Goal: Information Seeking & Learning: Learn about a topic

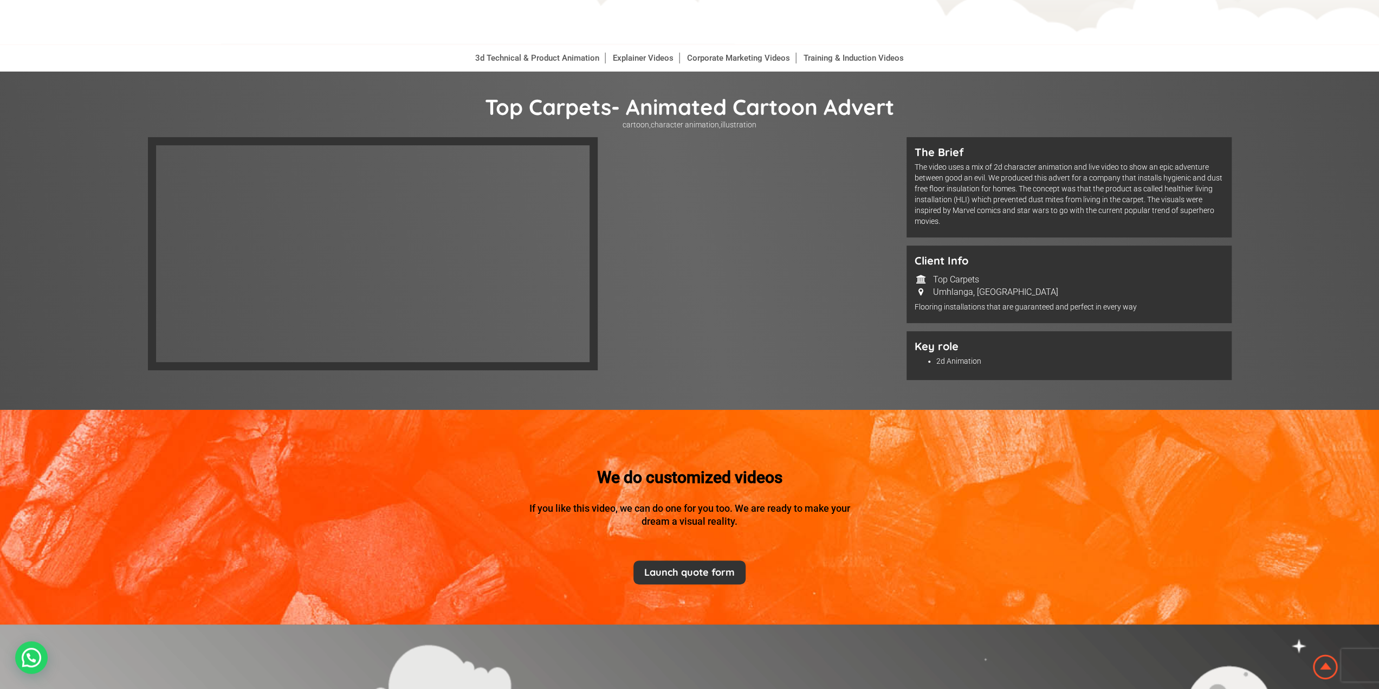
scroll to position [108, 0]
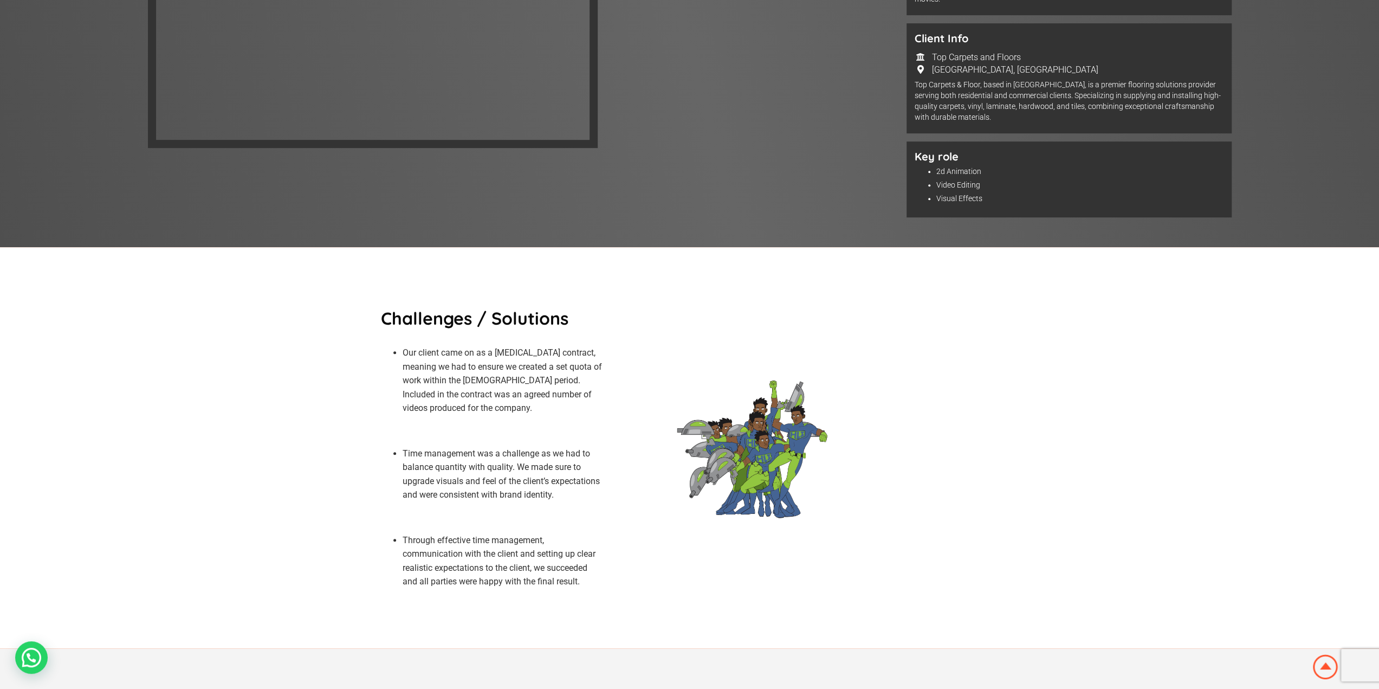
scroll to position [163, 0]
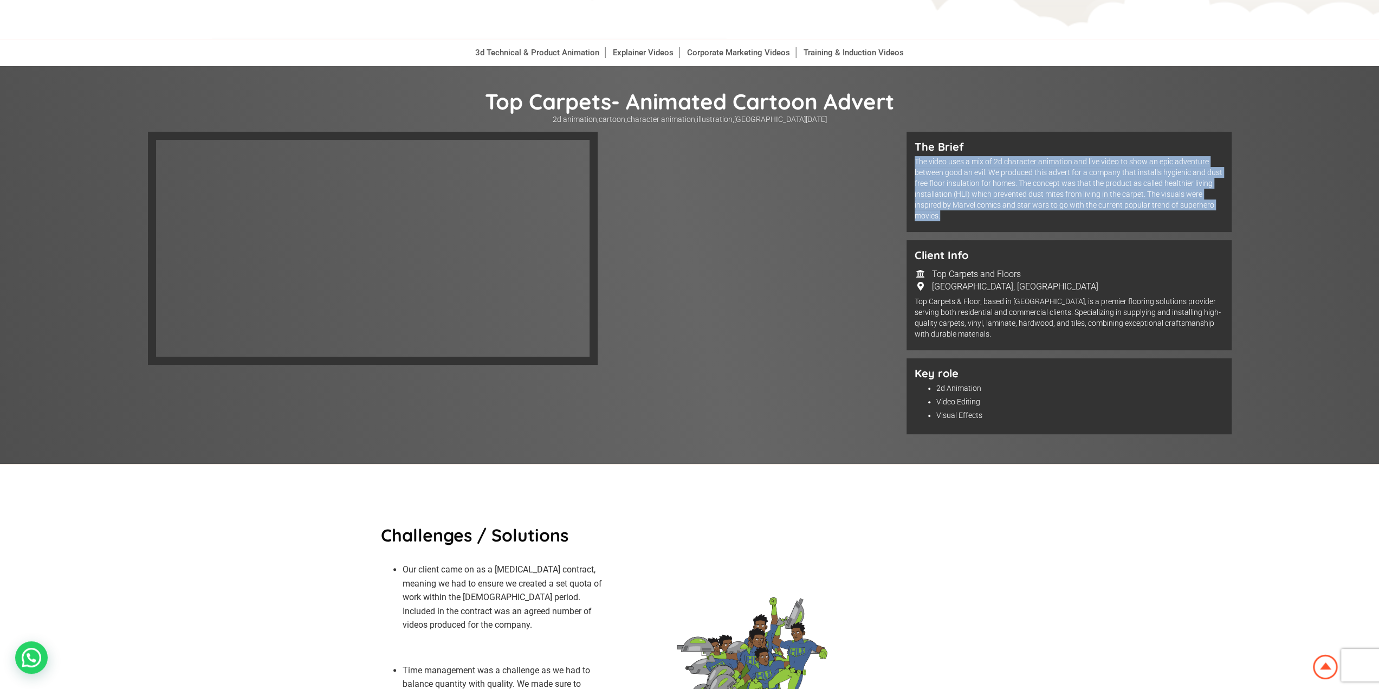
drag, startPoint x: 956, startPoint y: 216, endPoint x: 911, endPoint y: 162, distance: 70.4
click at [911, 162] on div "The Brief The video uses a mix of 2d character animation and live video to show…" at bounding box center [1069, 182] width 325 height 100
copy p "The video uses a mix of 2d character animation and live video to show an epic a…"
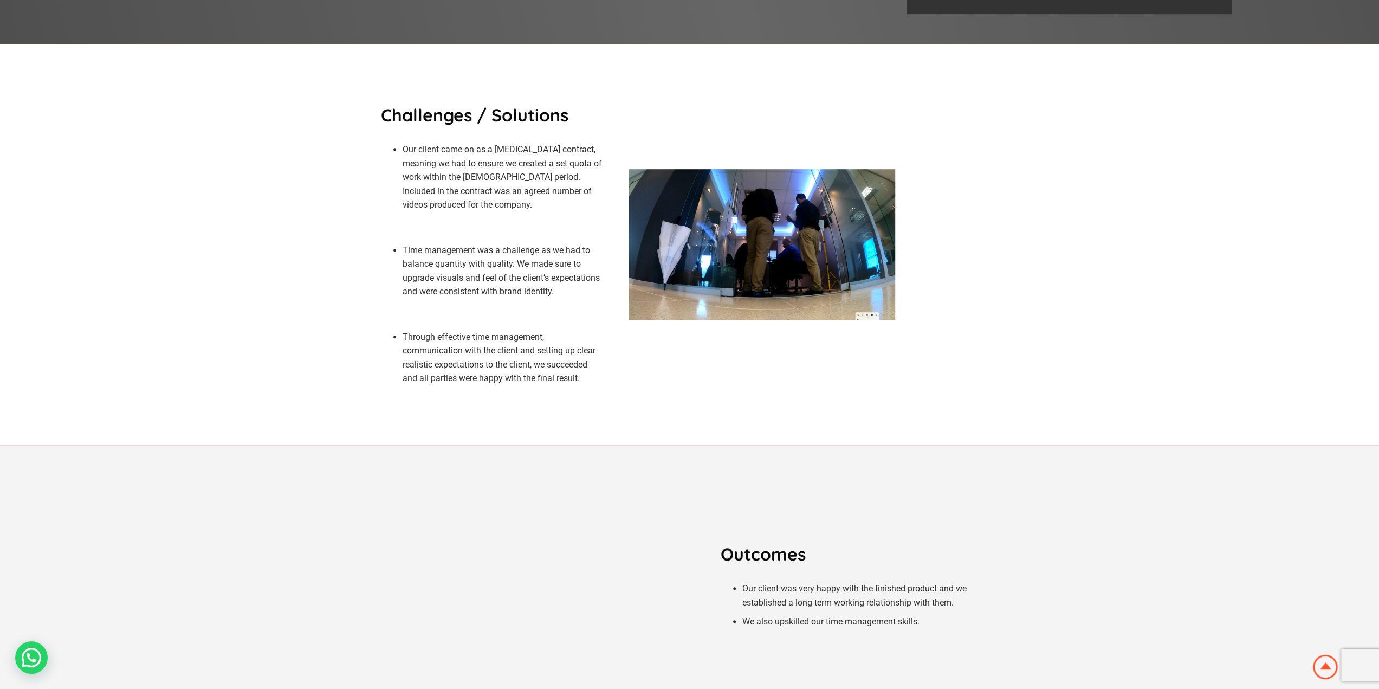
scroll to position [759, 0]
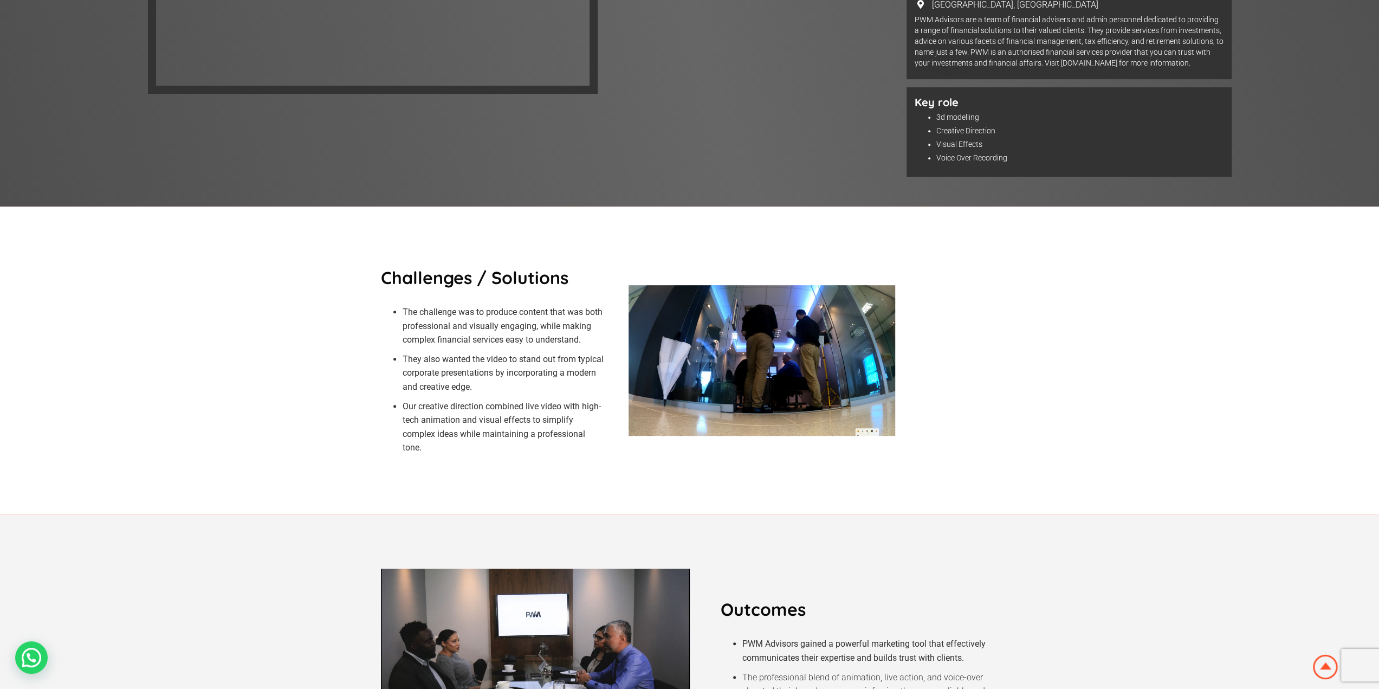
scroll to position [163, 0]
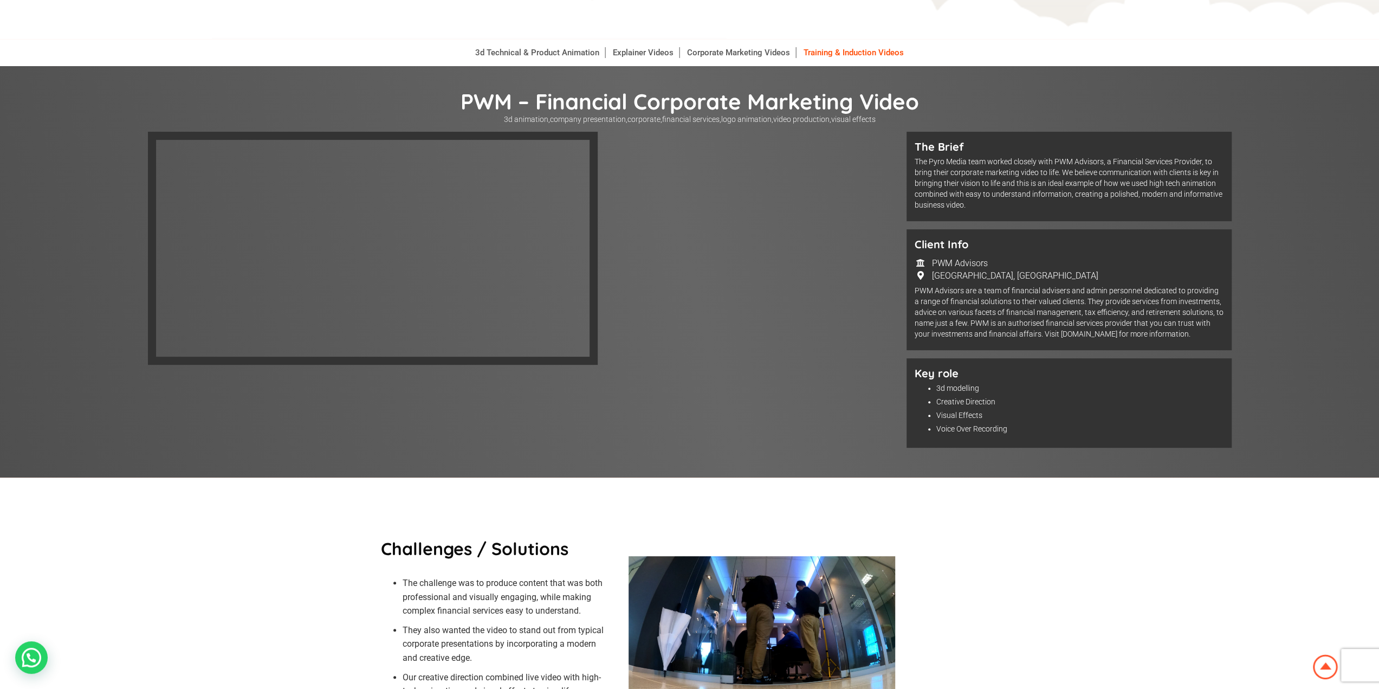
click at [866, 54] on link "Training & Induction Videos" at bounding box center [853, 52] width 111 height 11
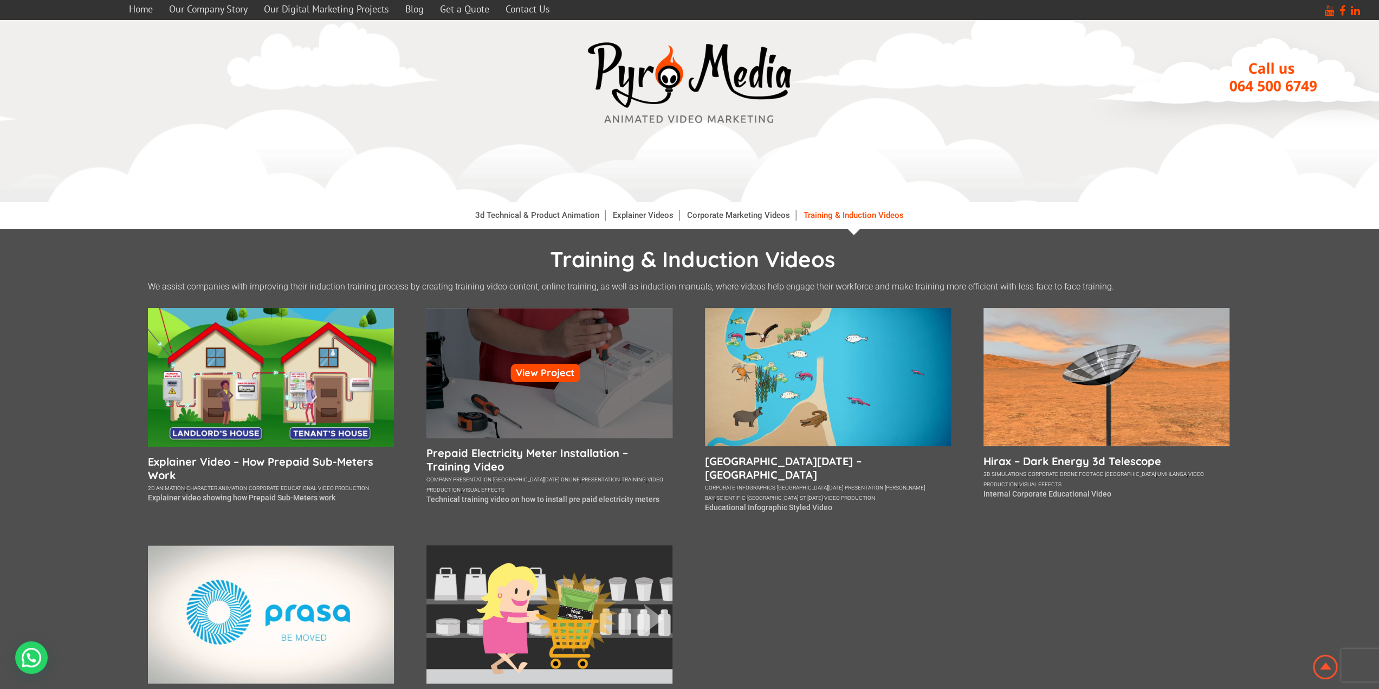
scroll to position [163, 0]
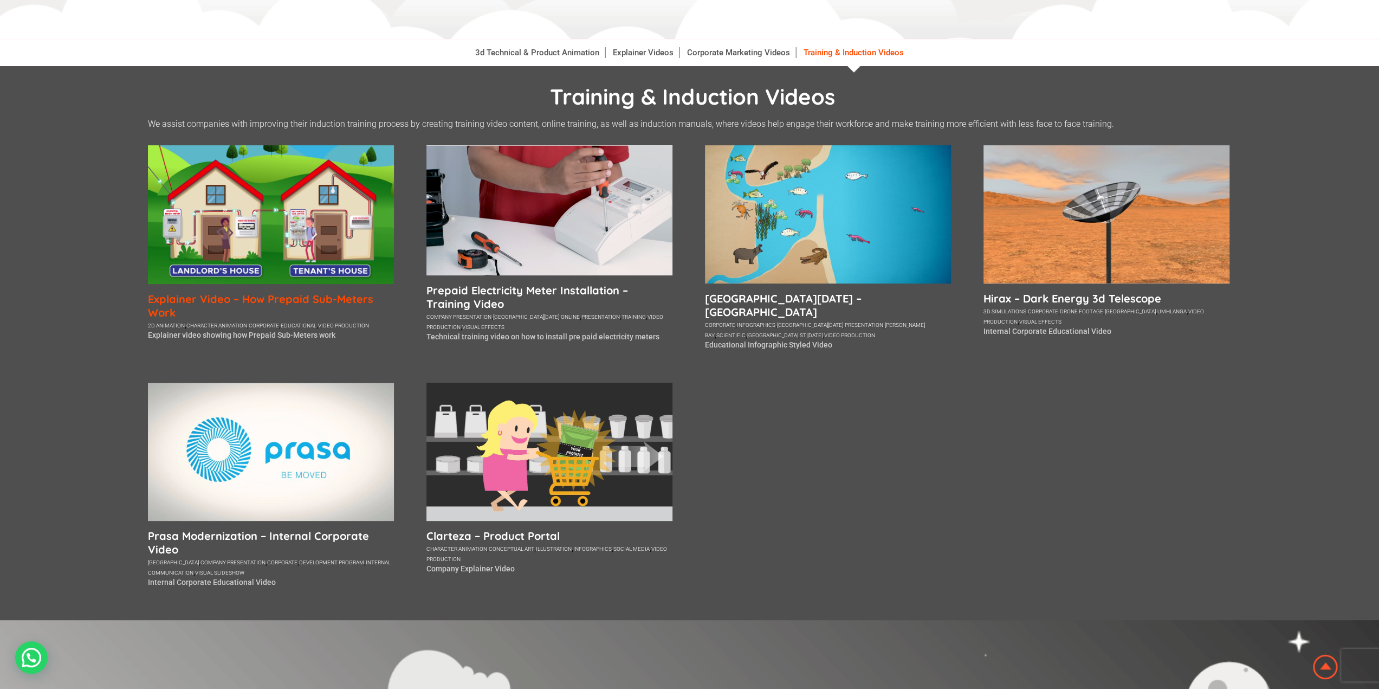
click at [198, 301] on h5 "Explainer Video – How Prepaid Sub-Meters Work" at bounding box center [271, 305] width 246 height 27
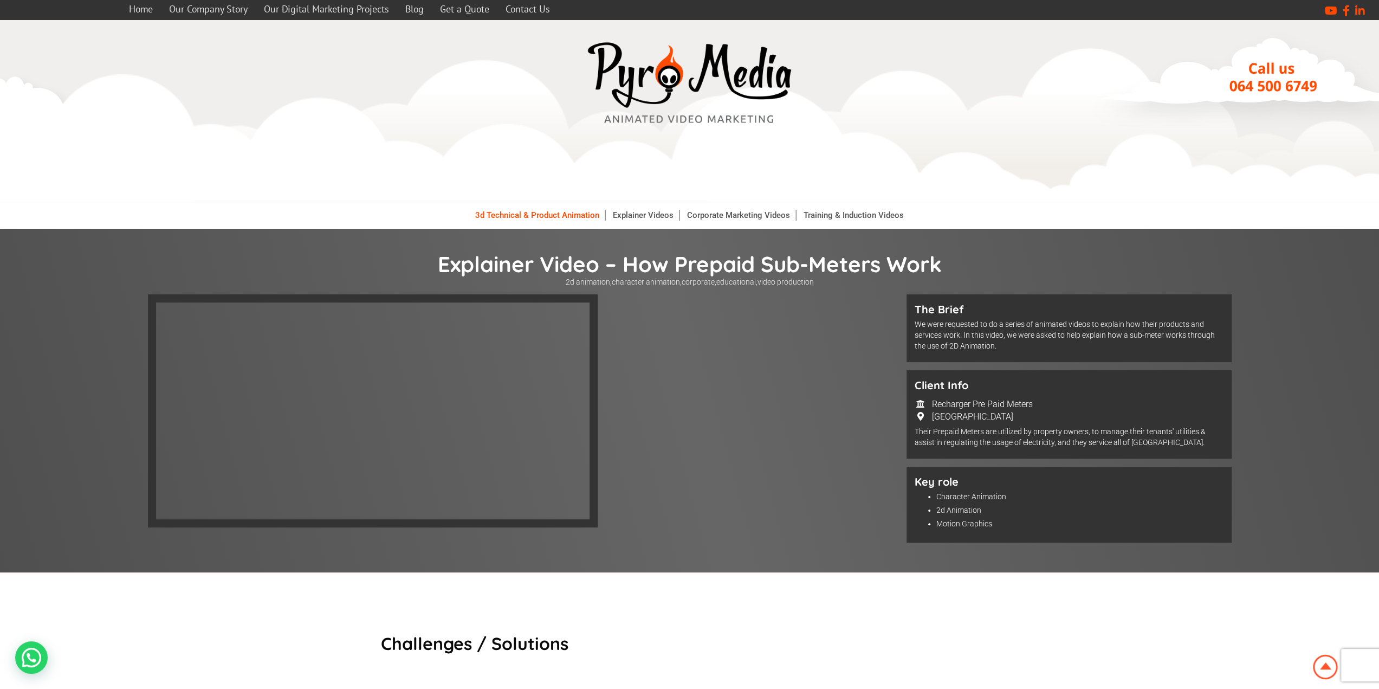
click at [515, 211] on link "3d Technical & Product Animation" at bounding box center [538, 215] width 136 height 11
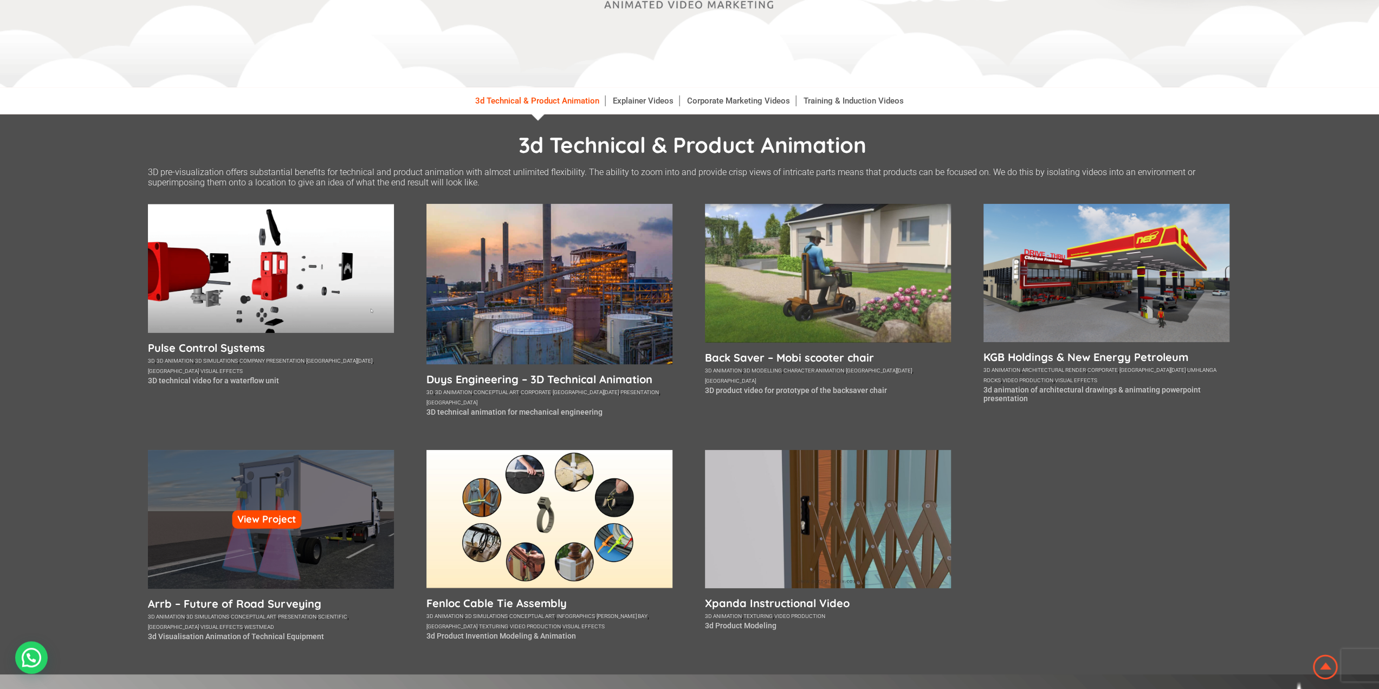
scroll to position [163, 0]
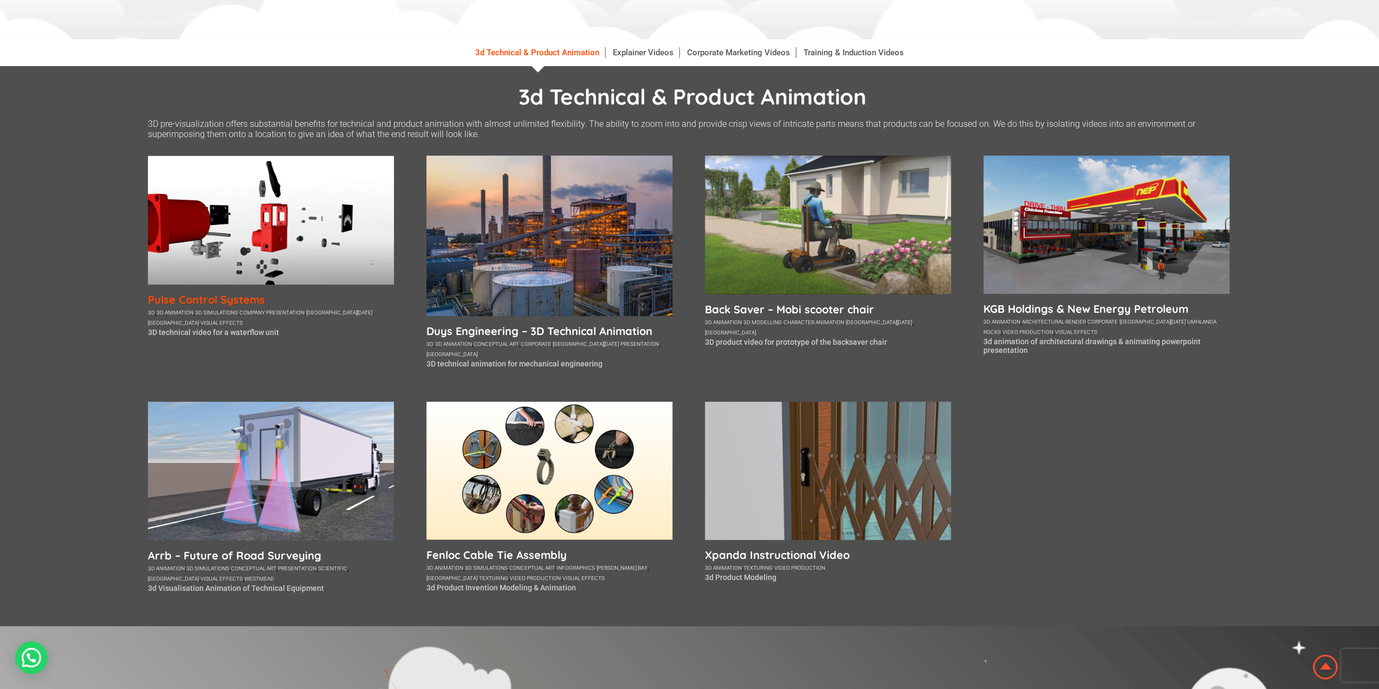
click at [240, 298] on h5 "Pulse Control Systems" at bounding box center [271, 300] width 246 height 14
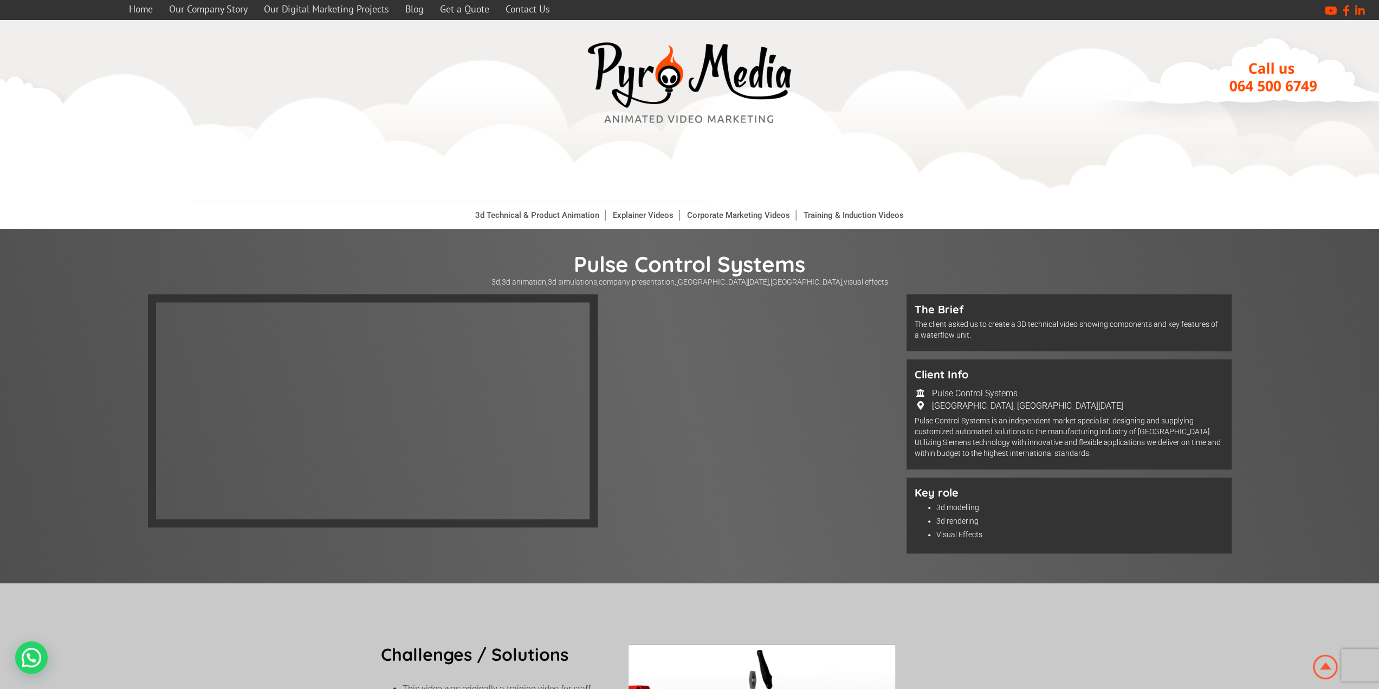
click at [537, 209] on li "3d Technical & Product Animation" at bounding box center [538, 215] width 136 height 27
click at [537, 212] on link "3d Technical & Product Animation" at bounding box center [538, 215] width 136 height 11
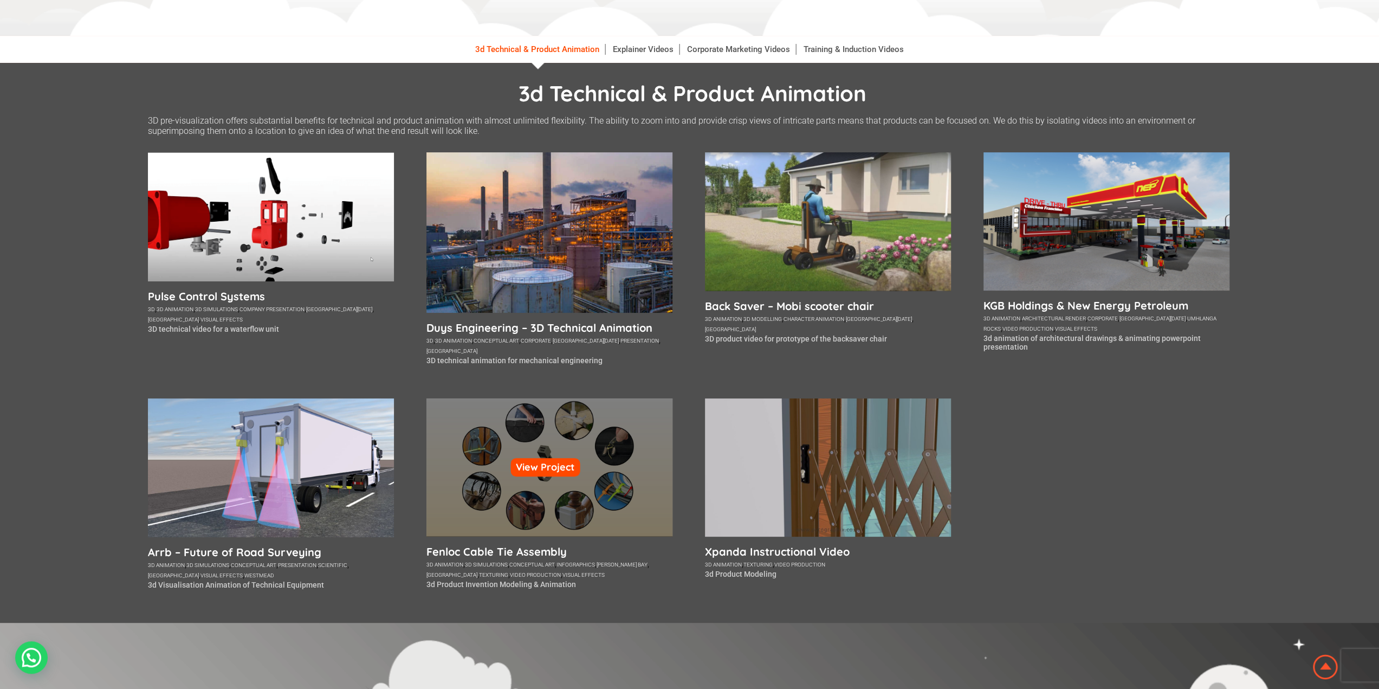
scroll to position [271, 0]
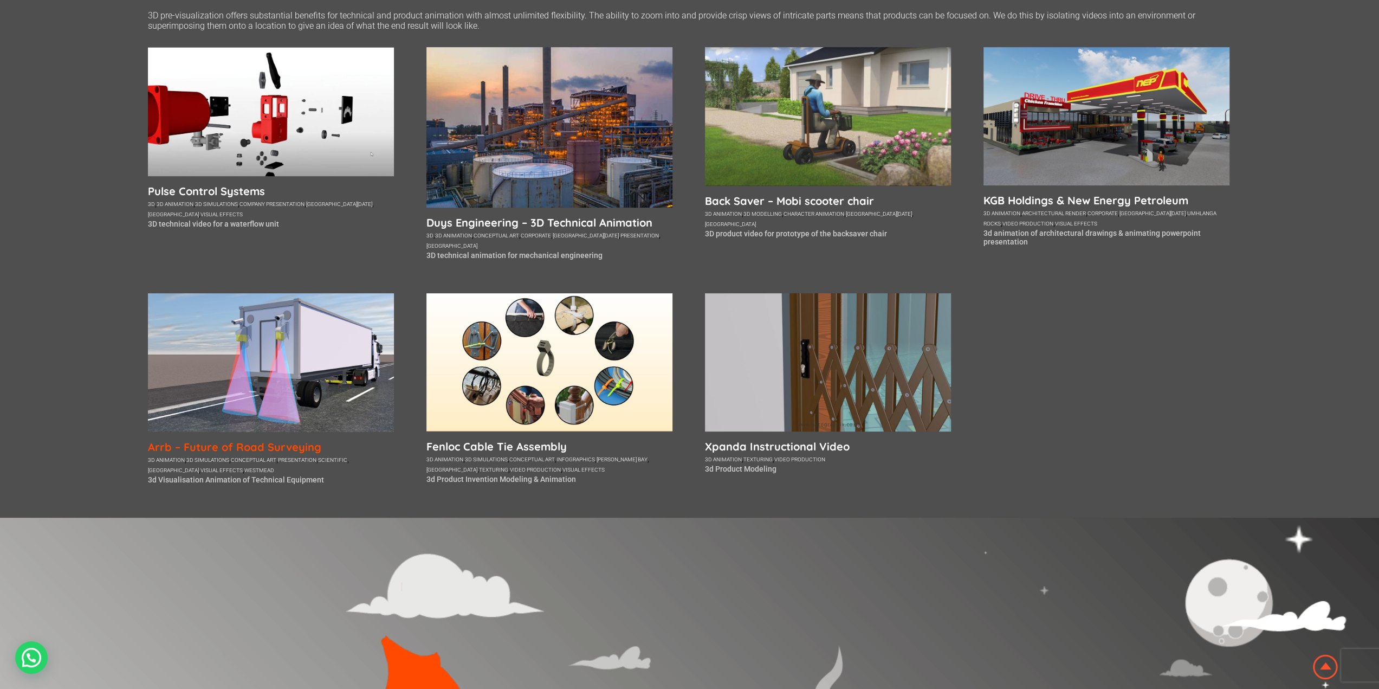
click at [263, 449] on h5 "Arrb – Future of Road Surveying" at bounding box center [271, 447] width 246 height 14
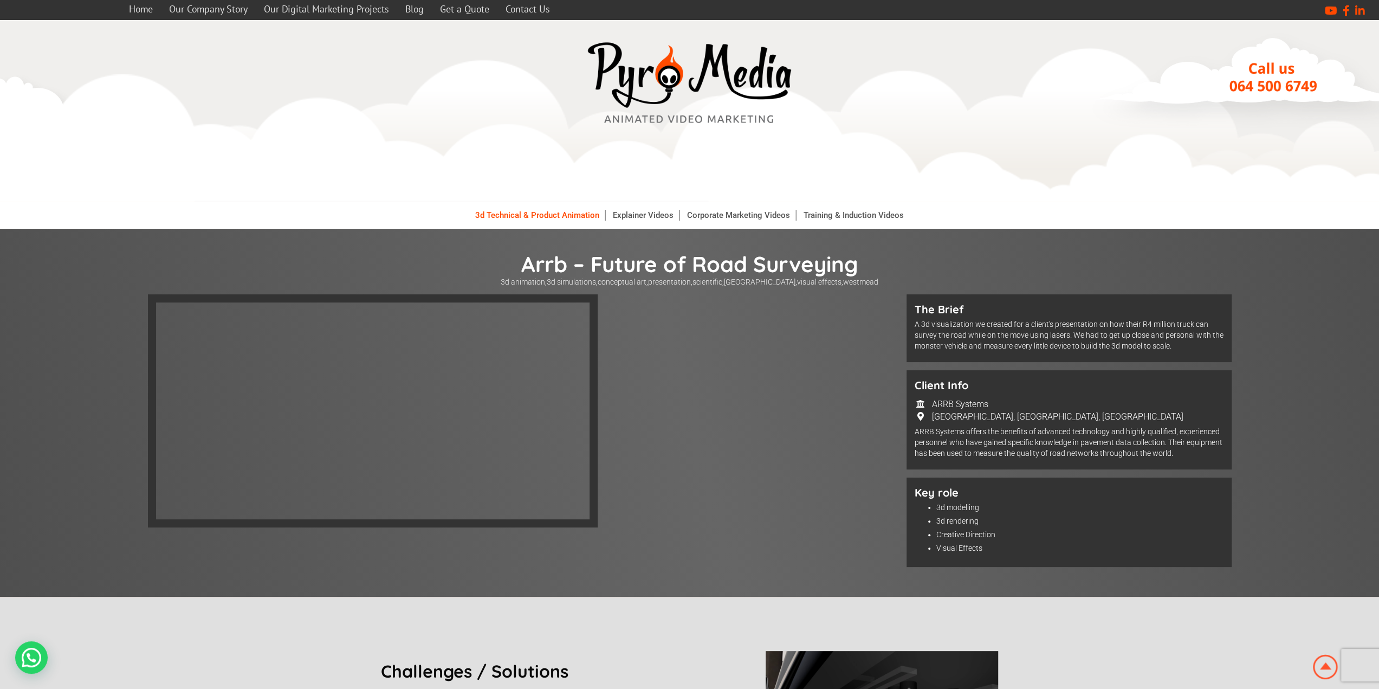
click at [523, 217] on link "3d Technical & Product Animation" at bounding box center [538, 215] width 136 height 11
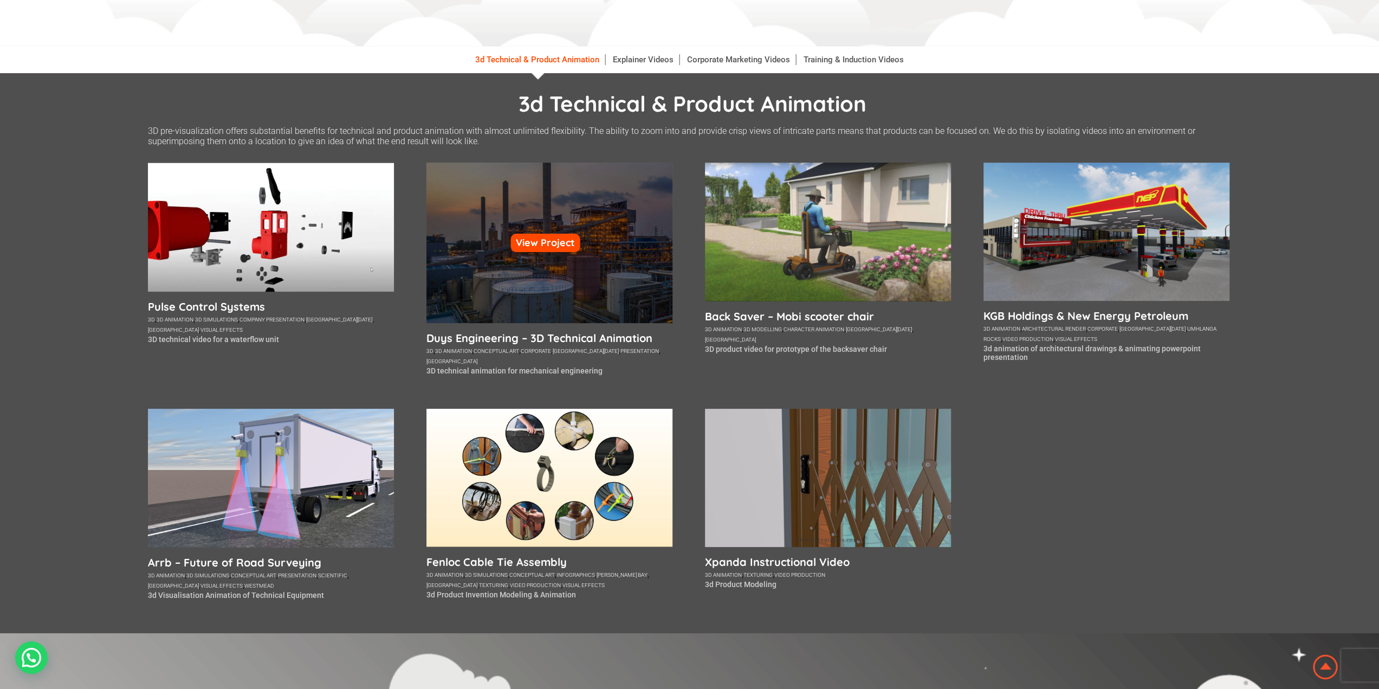
scroll to position [163, 0]
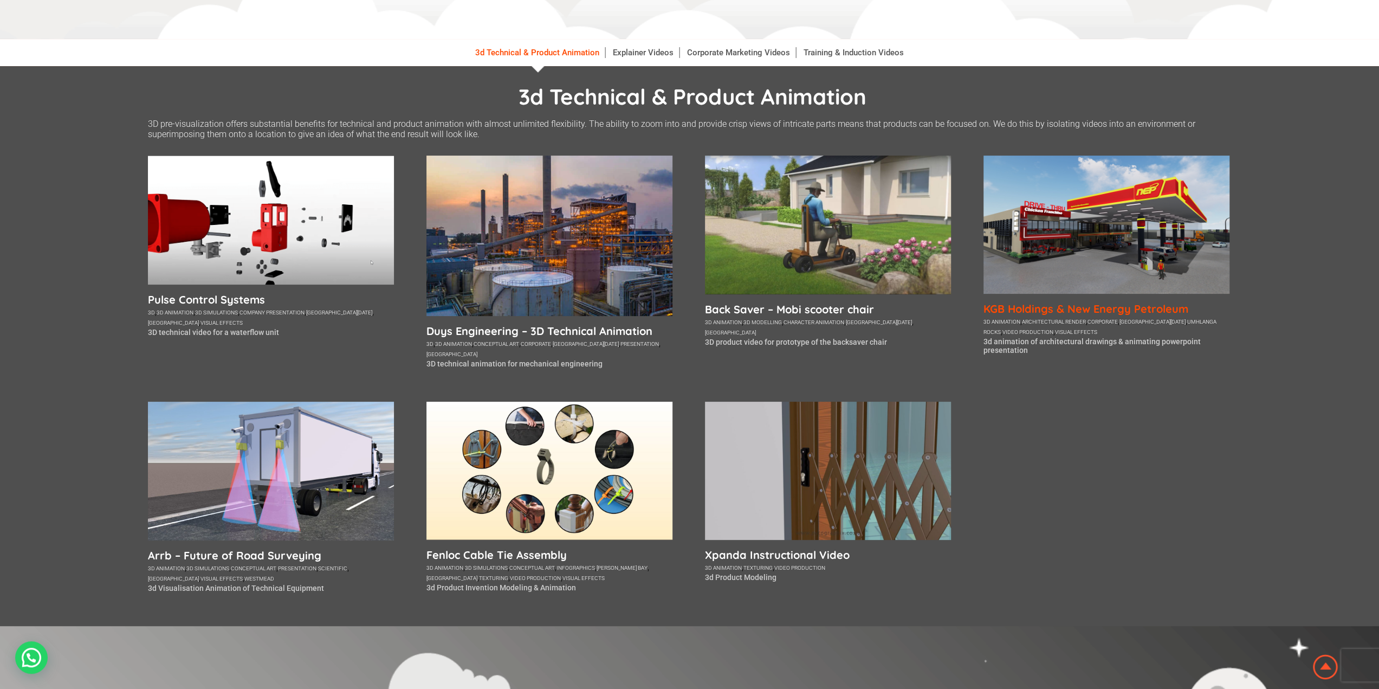
click at [1046, 311] on h5 "KGB Holdings & New Energy Petroleum" at bounding box center [1107, 309] width 246 height 14
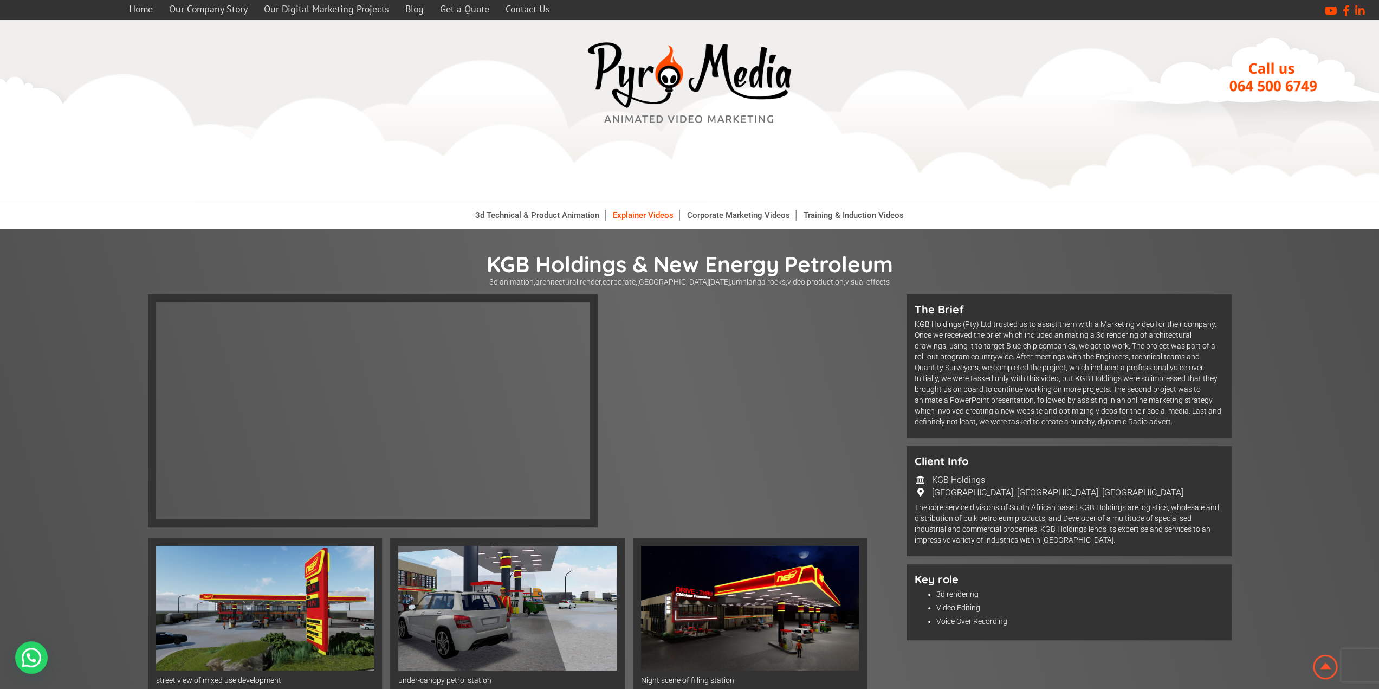
click at [629, 214] on link "Explainer Videos" at bounding box center [644, 215] width 72 height 11
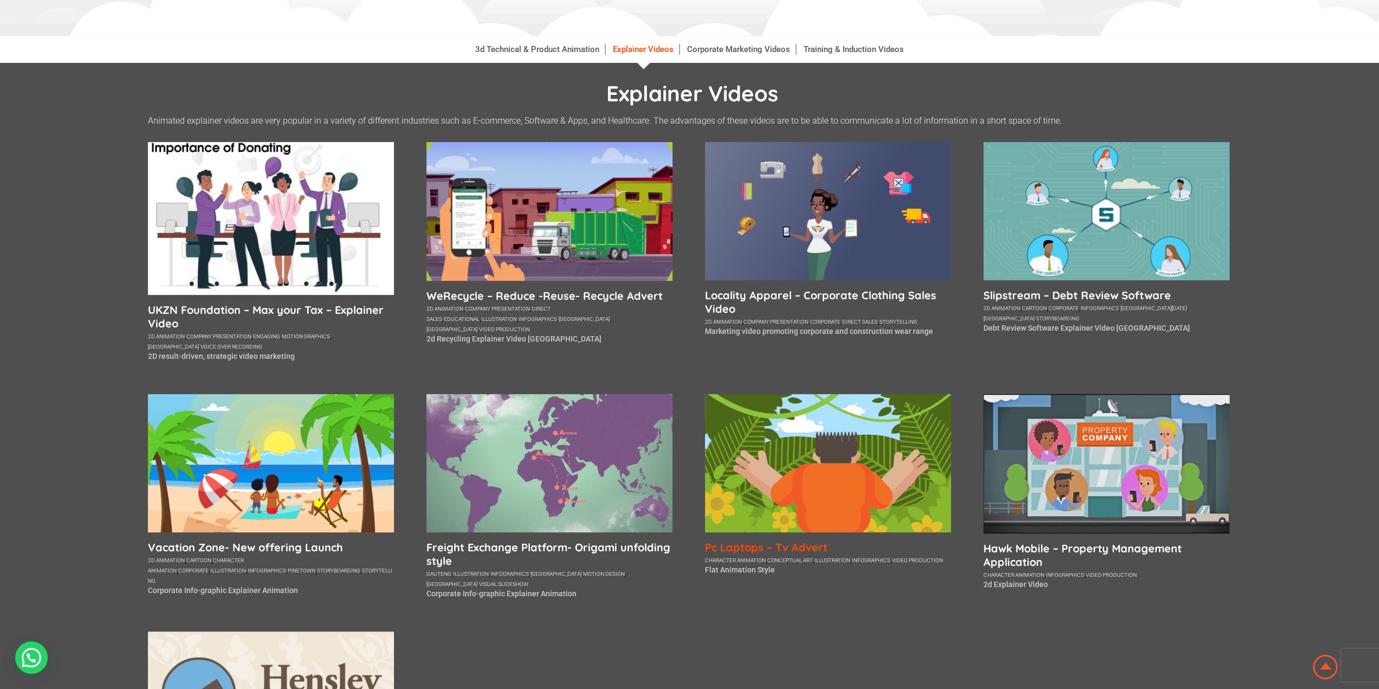
scroll to position [271, 0]
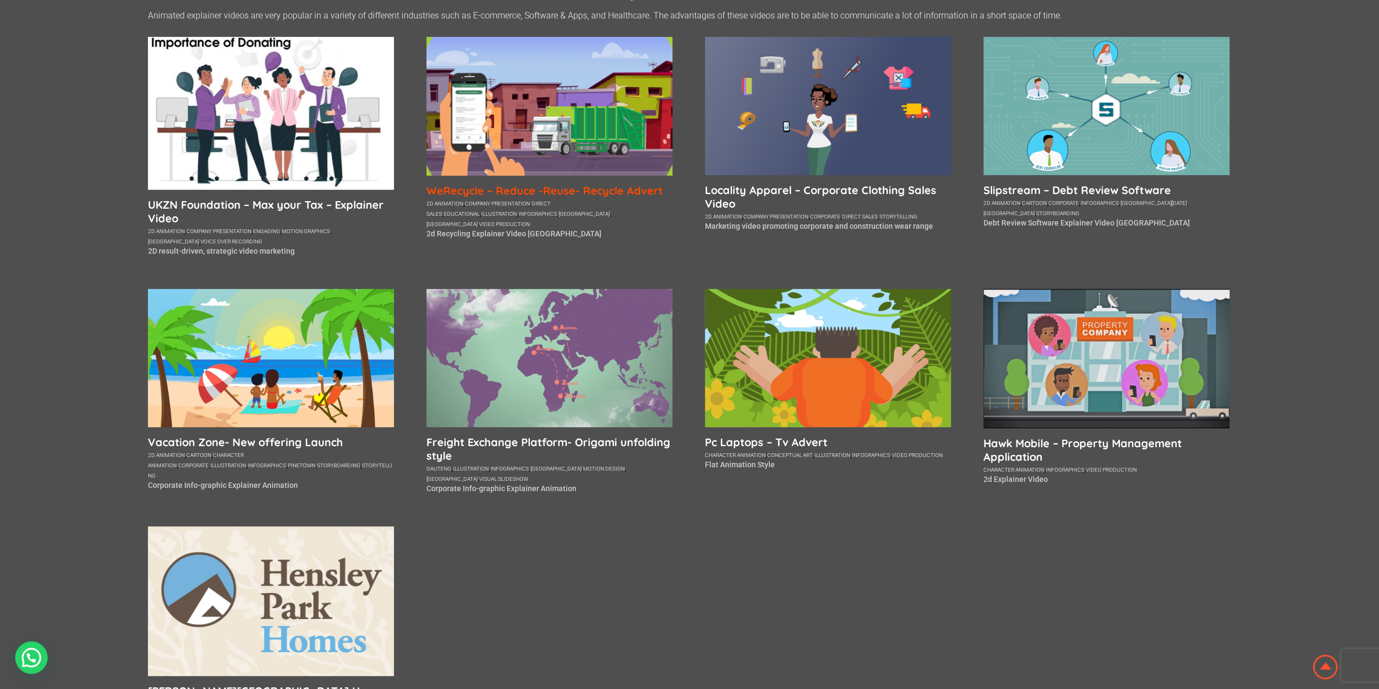
click at [618, 184] on h5 "WeRecycle – Reduce -Reuse- Recycle Advert" at bounding box center [550, 191] width 246 height 14
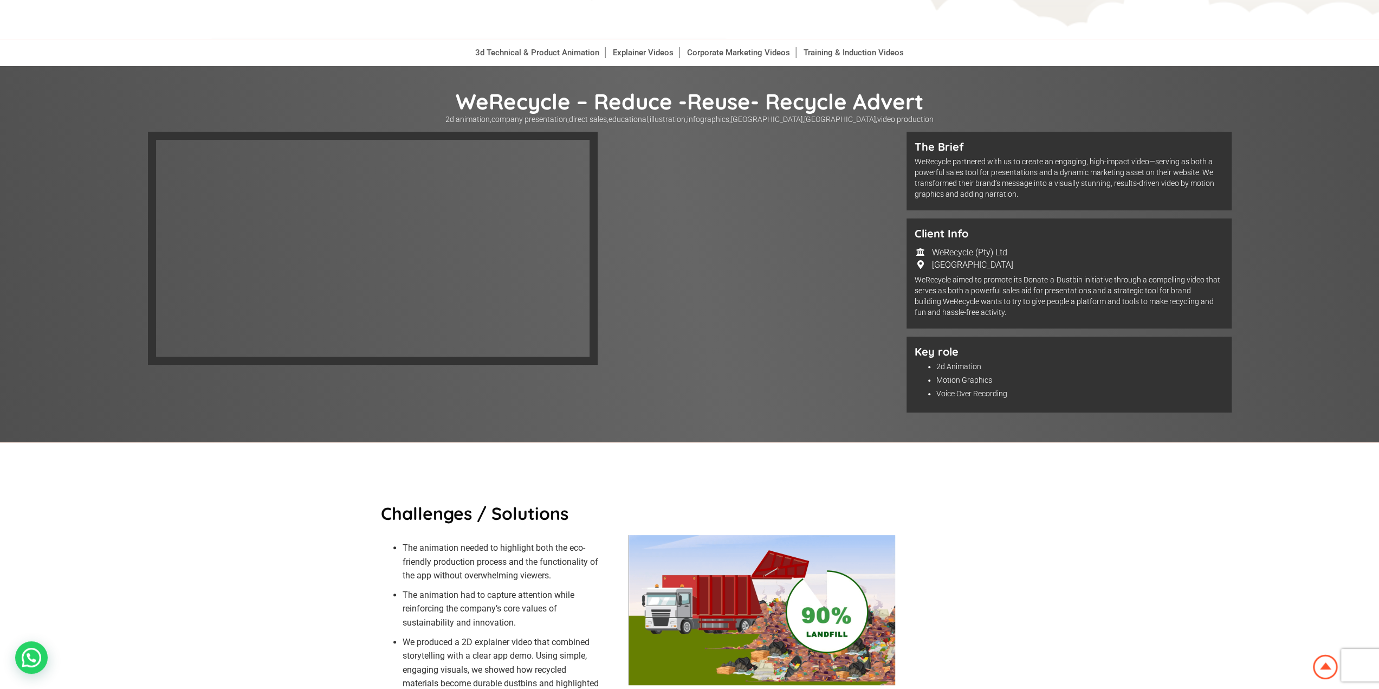
scroll to position [54, 0]
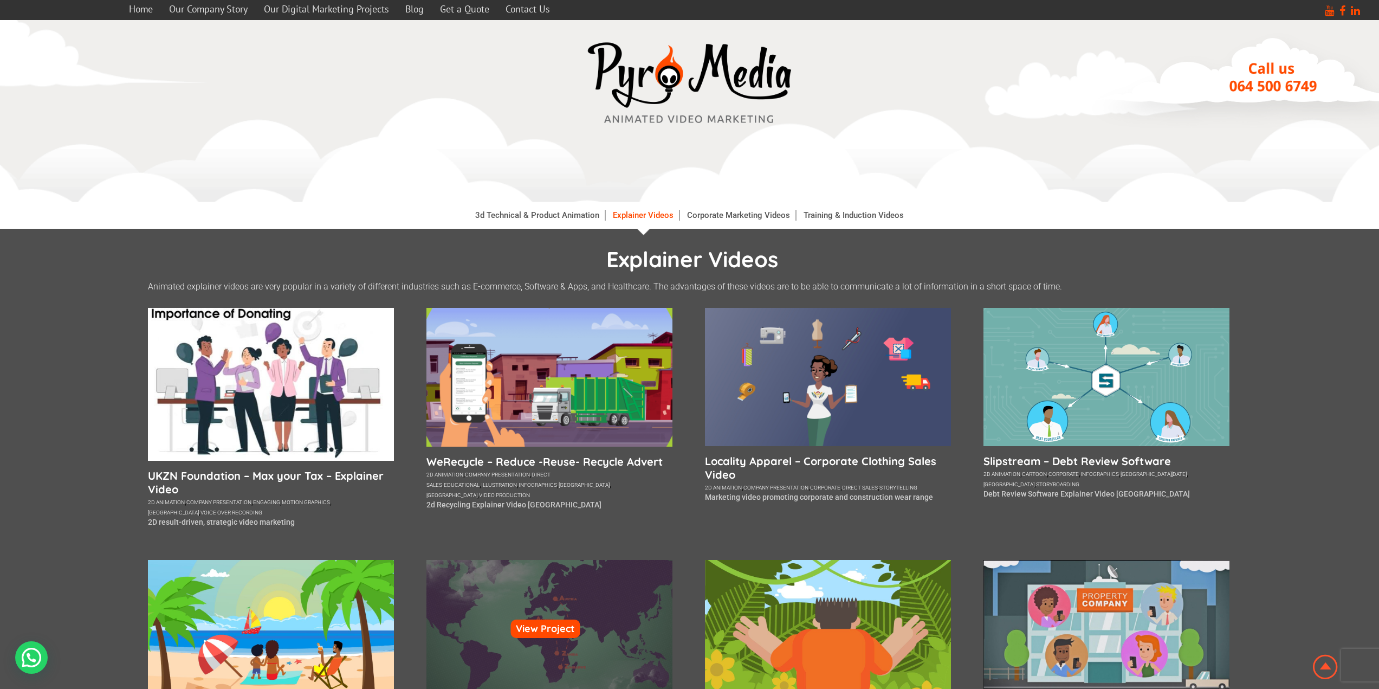
scroll to position [271, 0]
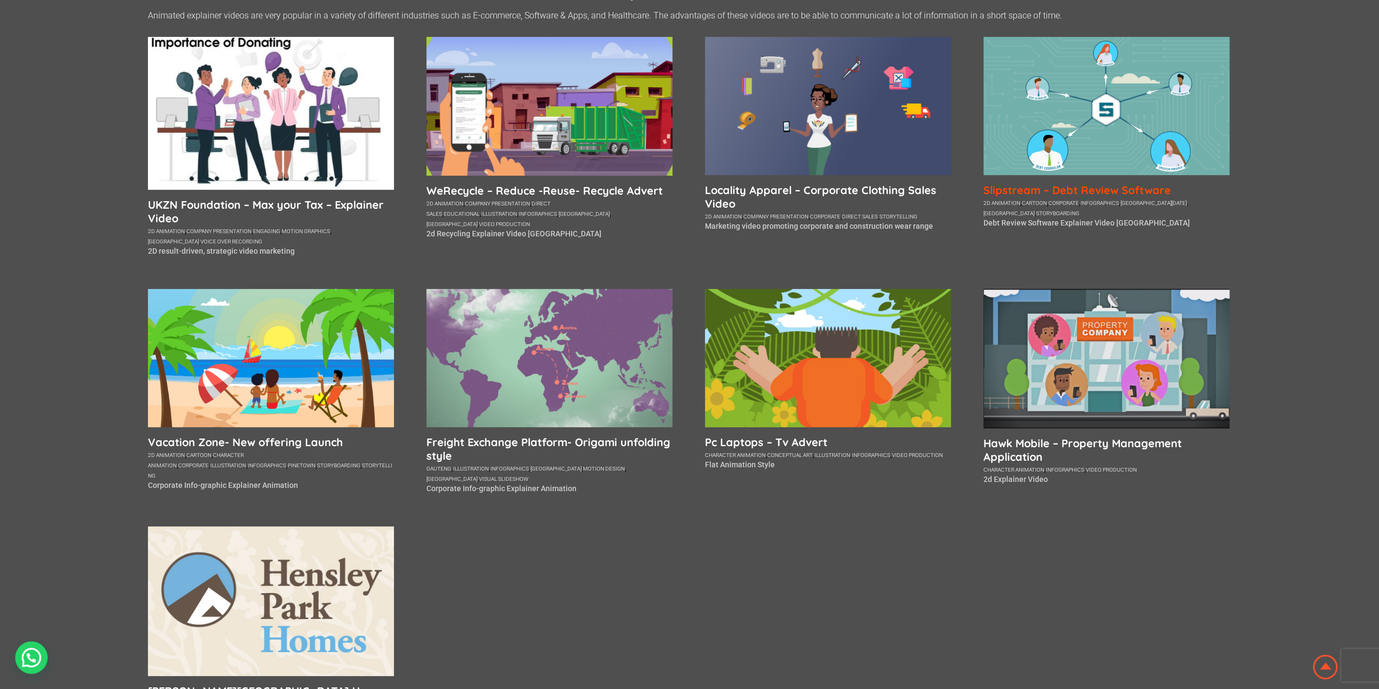
click at [1082, 189] on h5 "Slipstream – Debt Review Software" at bounding box center [1107, 190] width 246 height 14
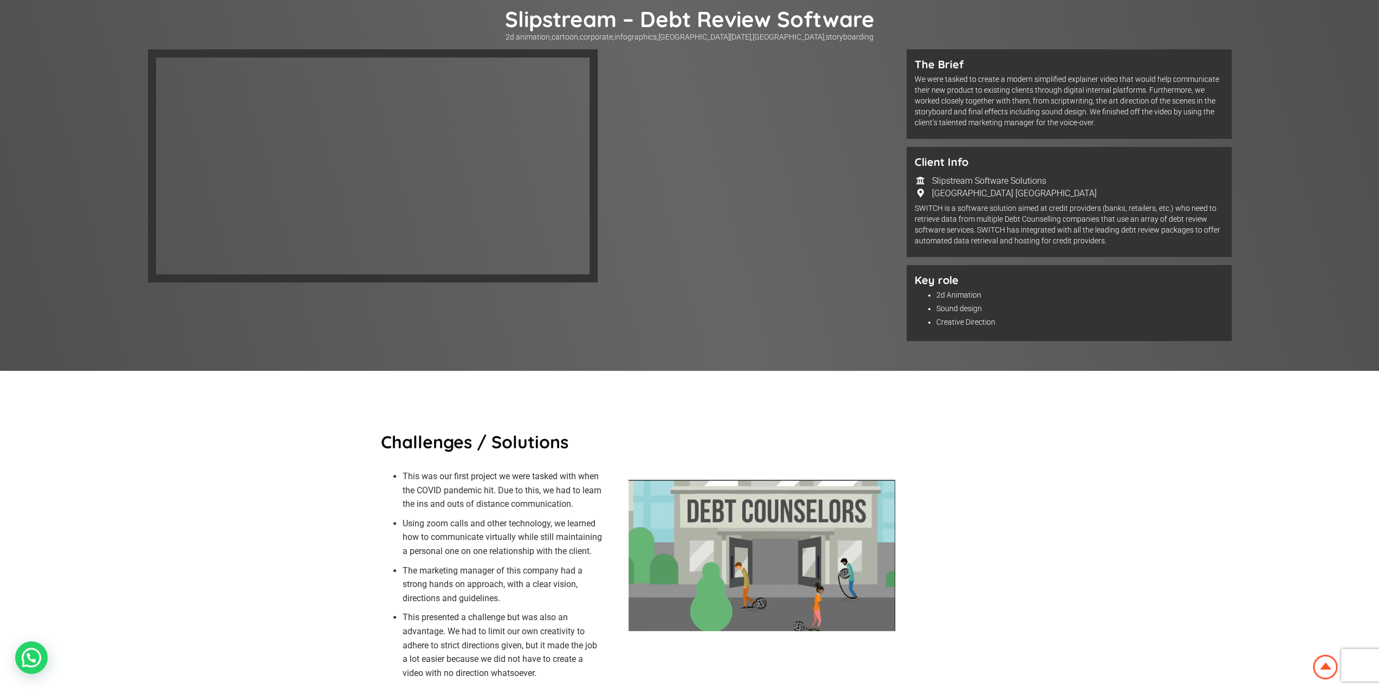
scroll to position [163, 0]
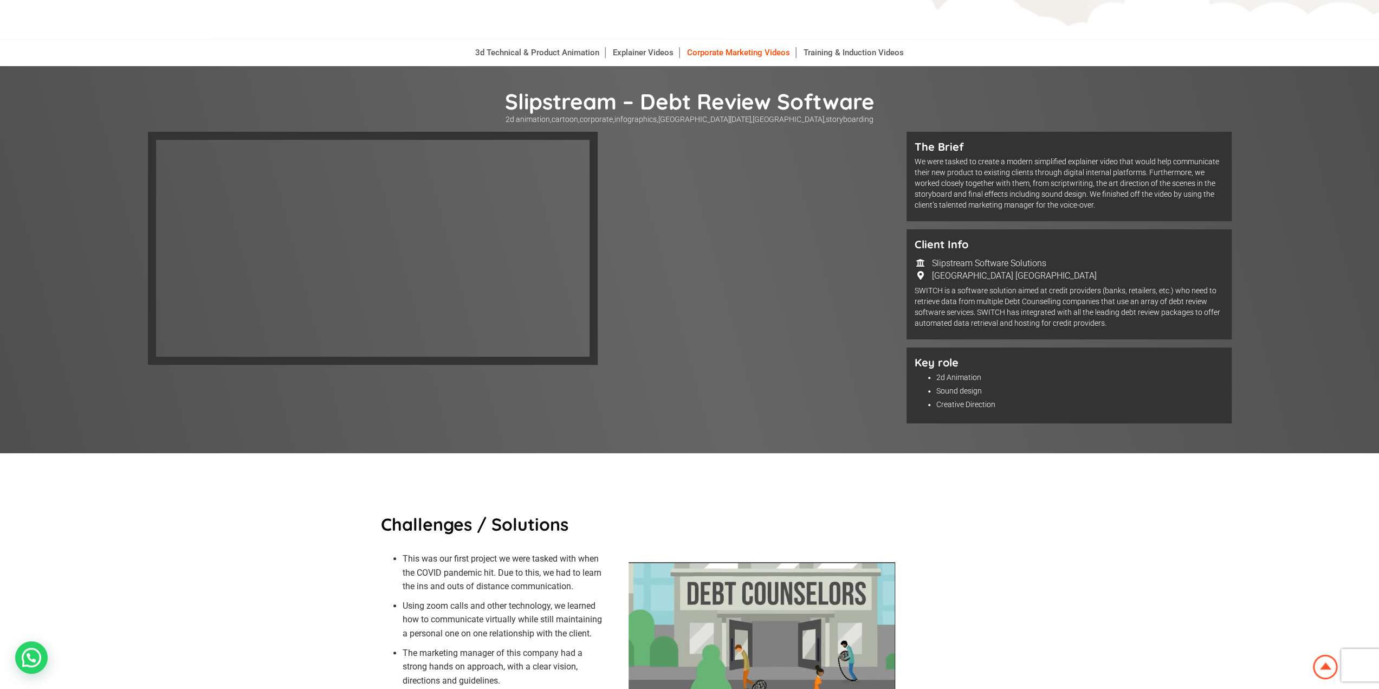
click at [720, 52] on link "Corporate Marketing Videos" at bounding box center [739, 52] width 114 height 11
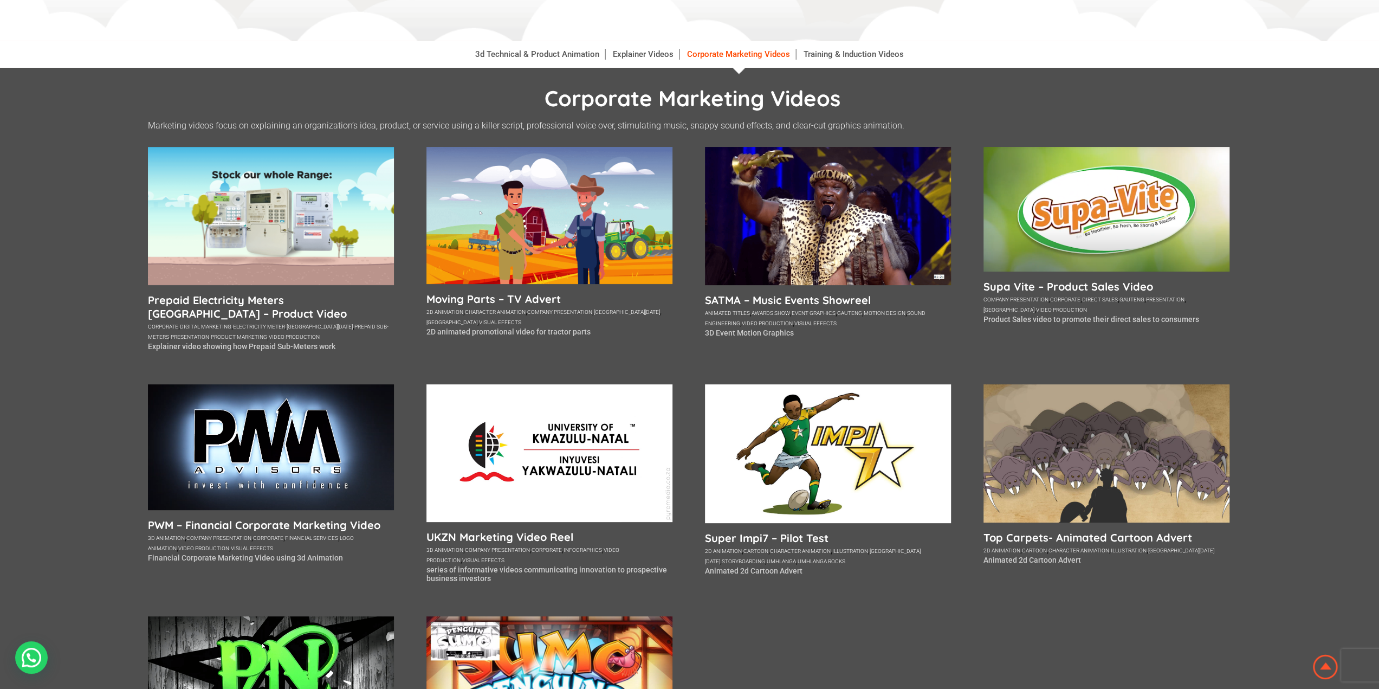
scroll to position [163, 0]
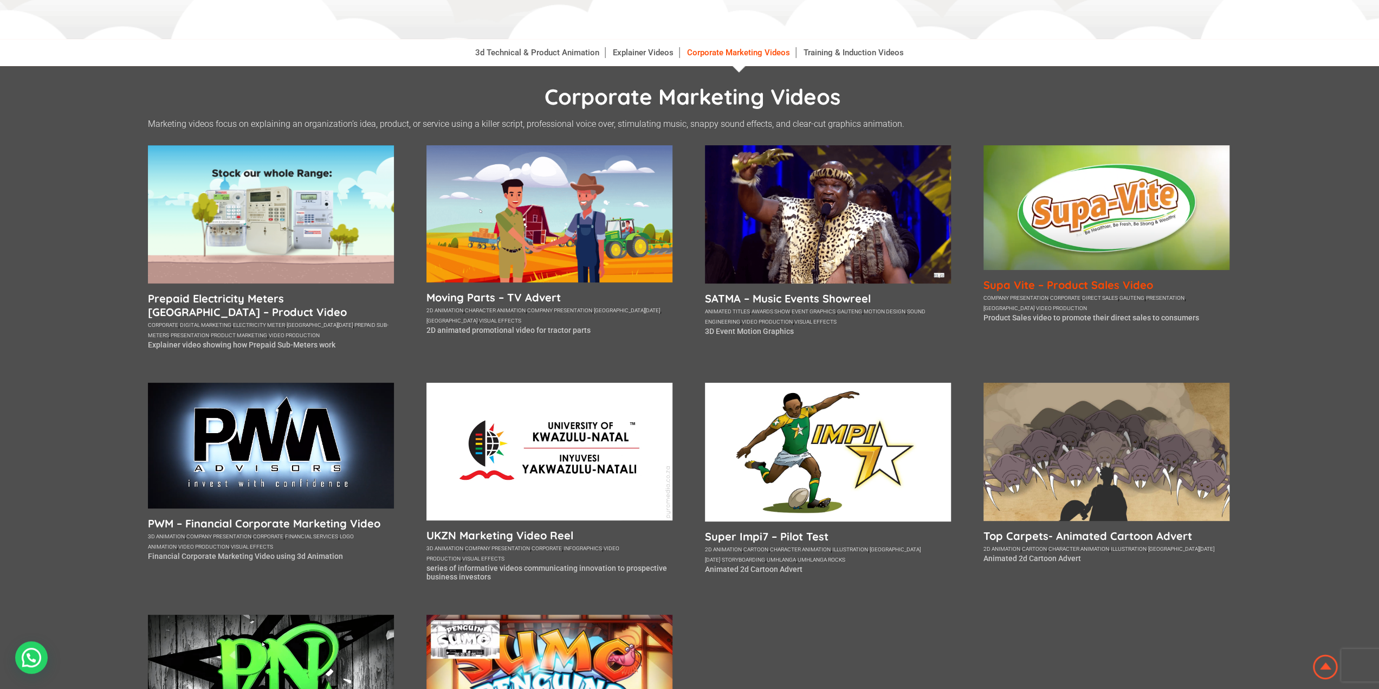
click at [1042, 285] on h5 "Supa Vite – Product Sales Video" at bounding box center [1107, 285] width 246 height 14
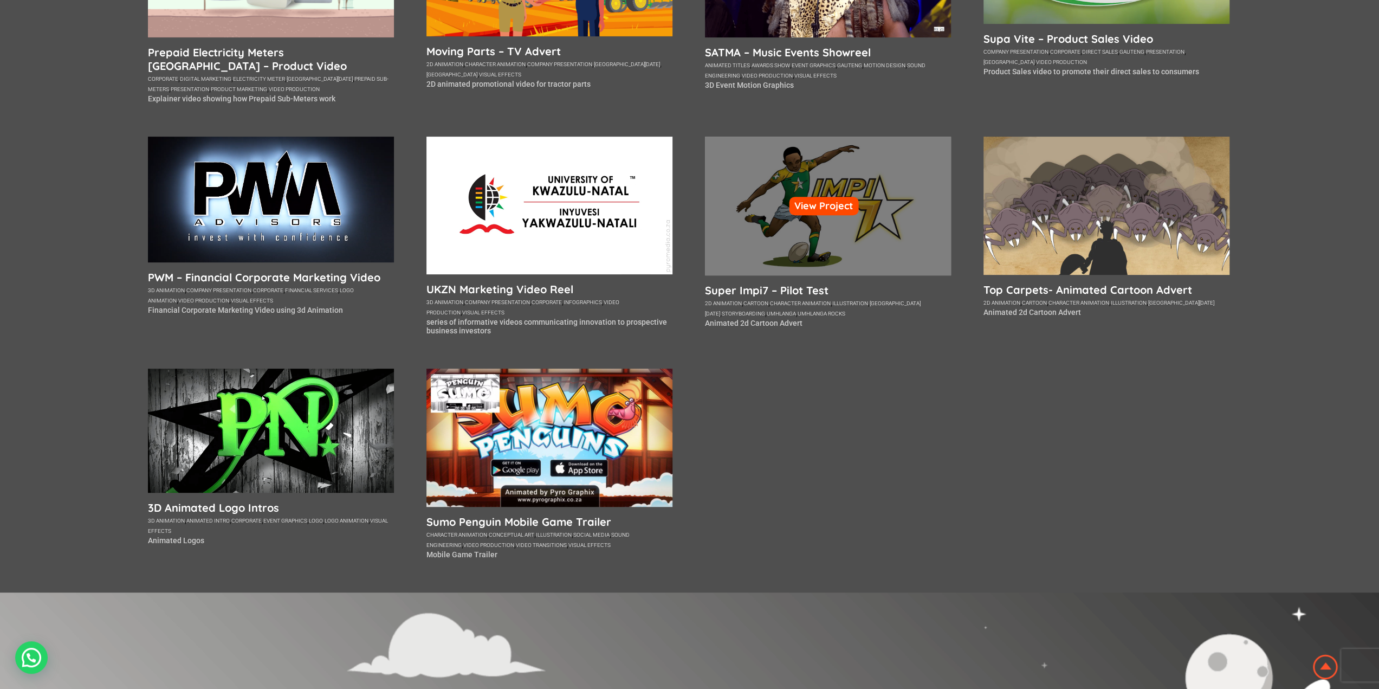
scroll to position [434, 0]
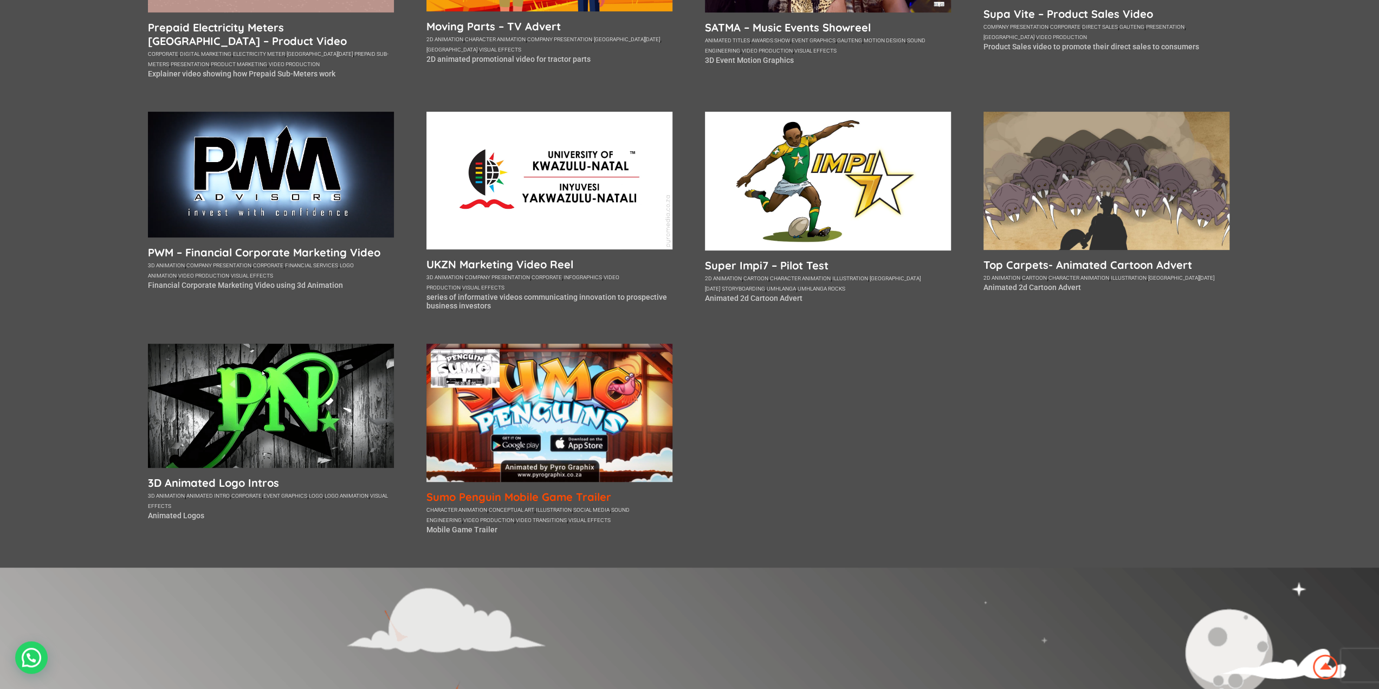
click at [531, 501] on h5 "Sumo Penguin Mobile Game Trailer" at bounding box center [550, 497] width 246 height 14
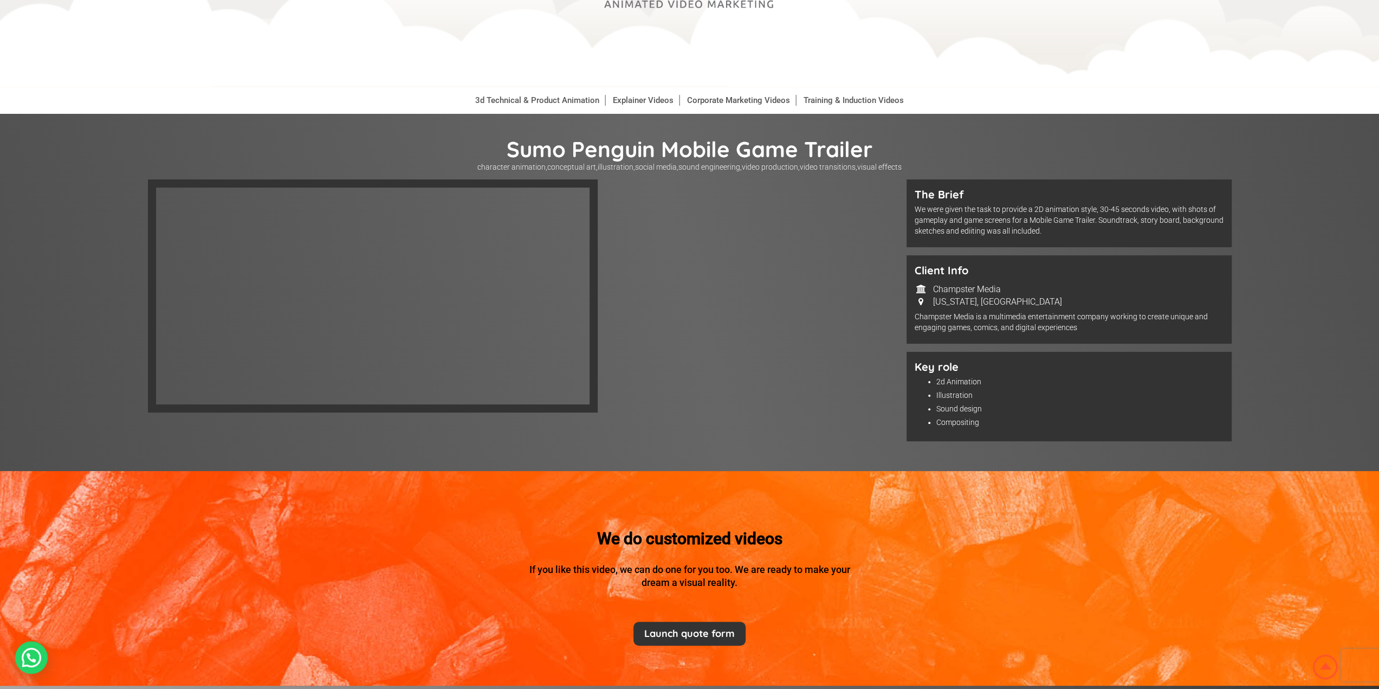
scroll to position [55, 0]
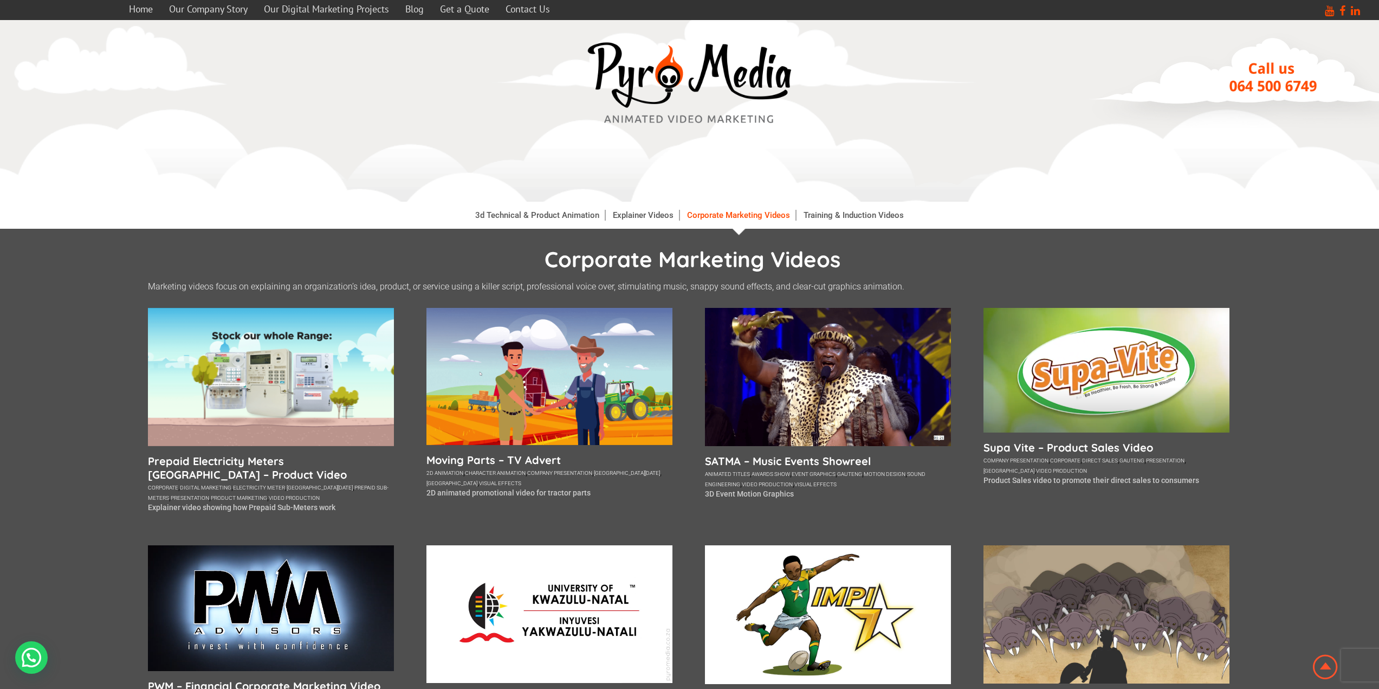
scroll to position [434, 0]
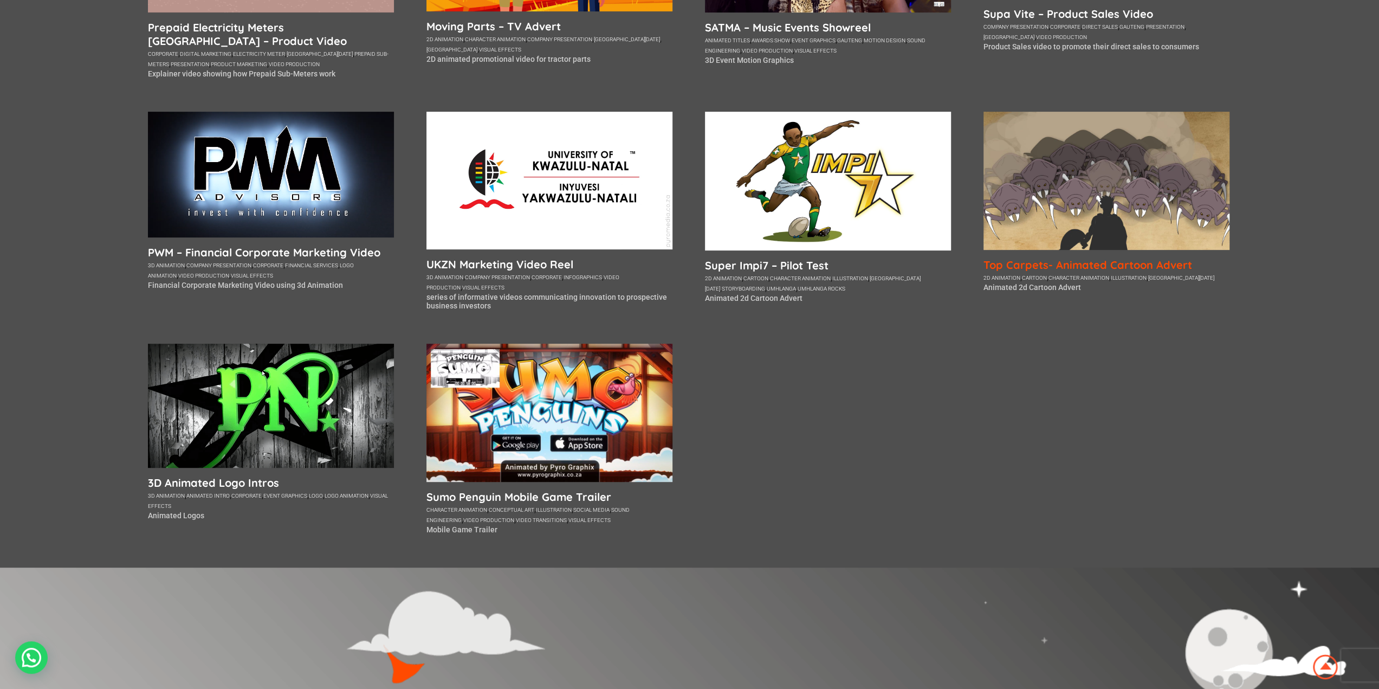
click at [1047, 263] on h5 "Top Carpets- Animated Cartoon Advert" at bounding box center [1107, 265] width 246 height 14
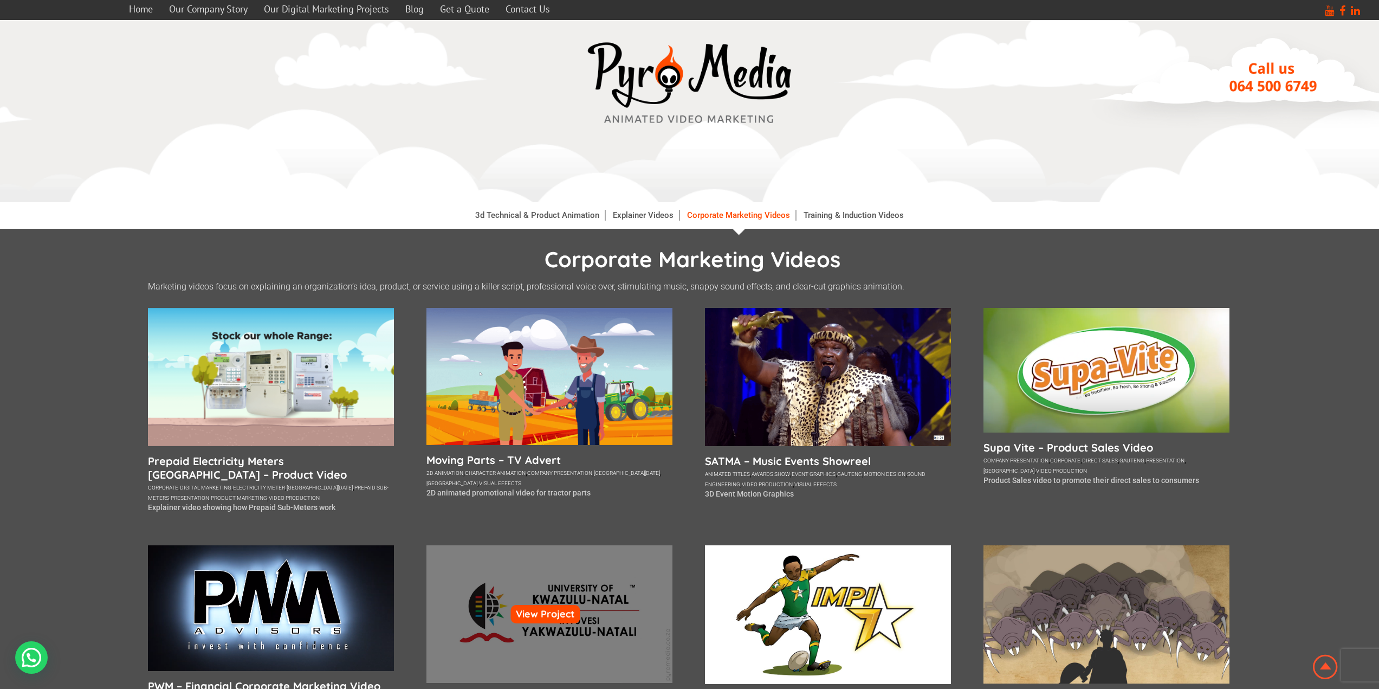
scroll to position [434, 0]
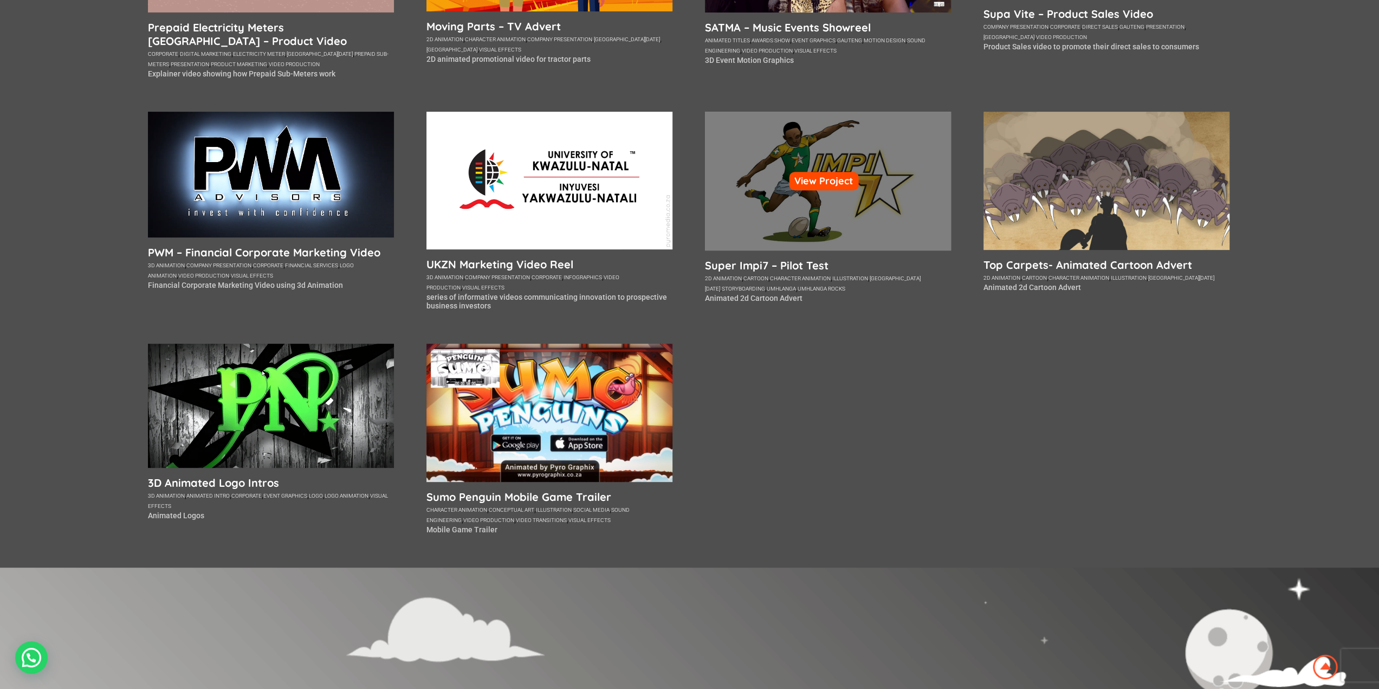
click at [830, 232] on div "View Project" at bounding box center [828, 181] width 246 height 138
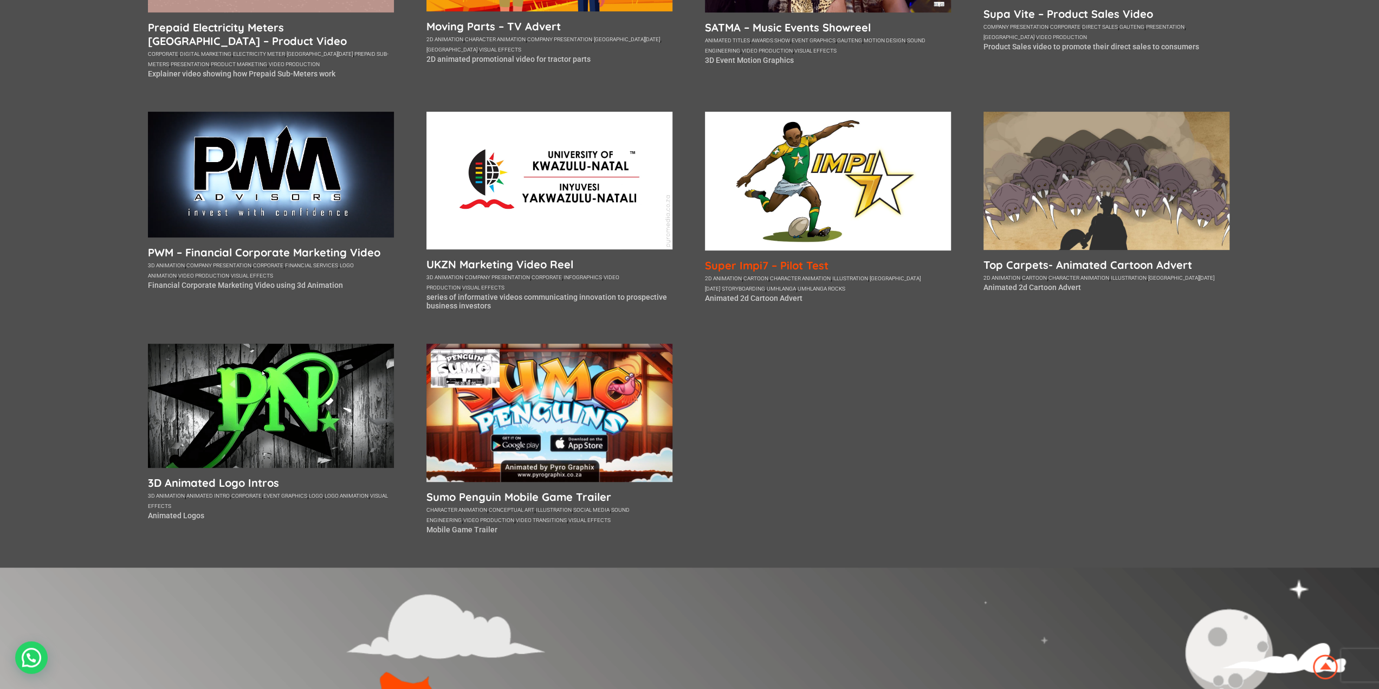
click at [788, 268] on h5 "Super Impi7 – Pilot Test" at bounding box center [828, 266] width 246 height 14
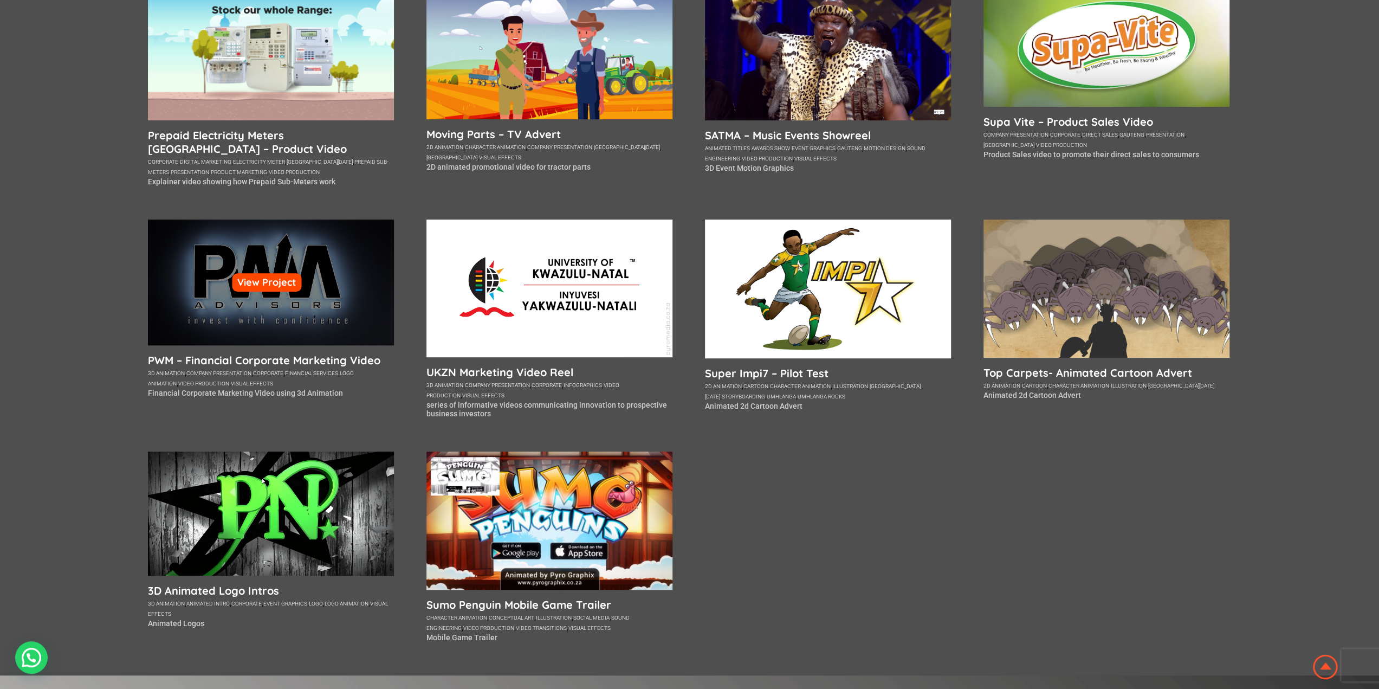
scroll to position [325, 0]
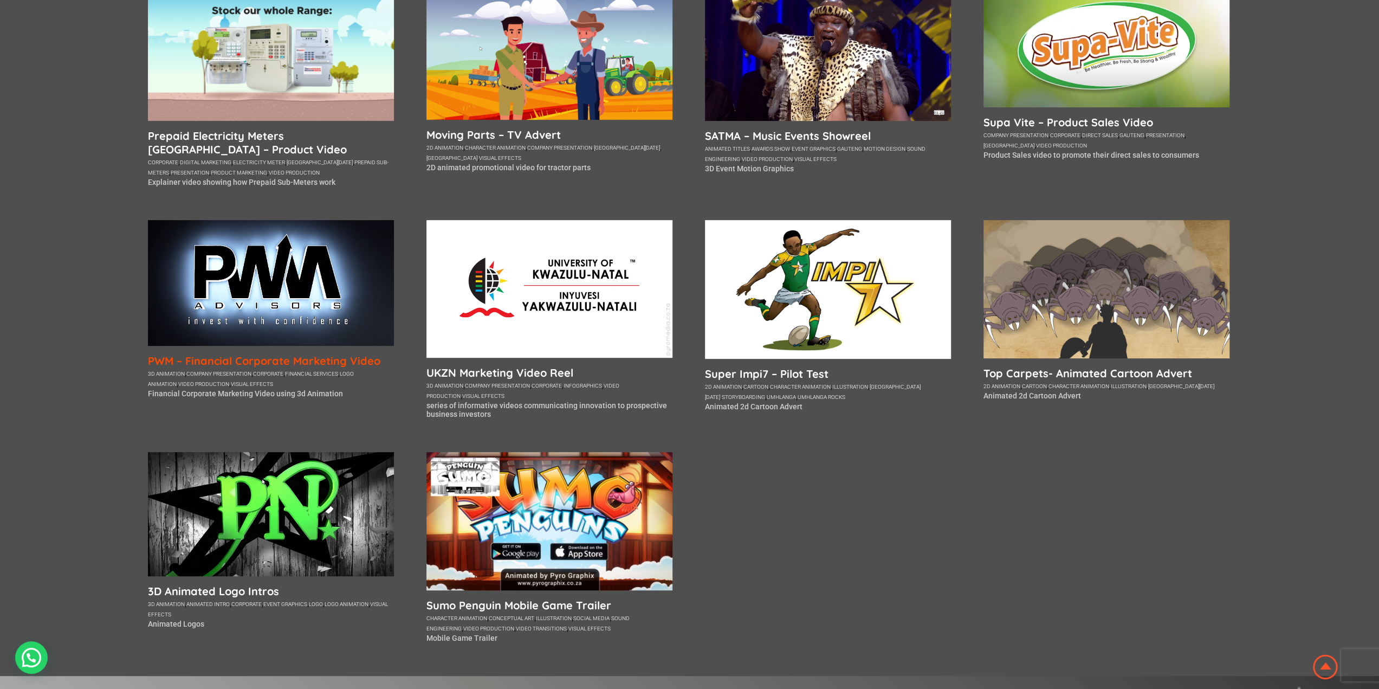
click at [343, 360] on h5 "PWM – Financial Corporate Marketing Video" at bounding box center [271, 361] width 246 height 14
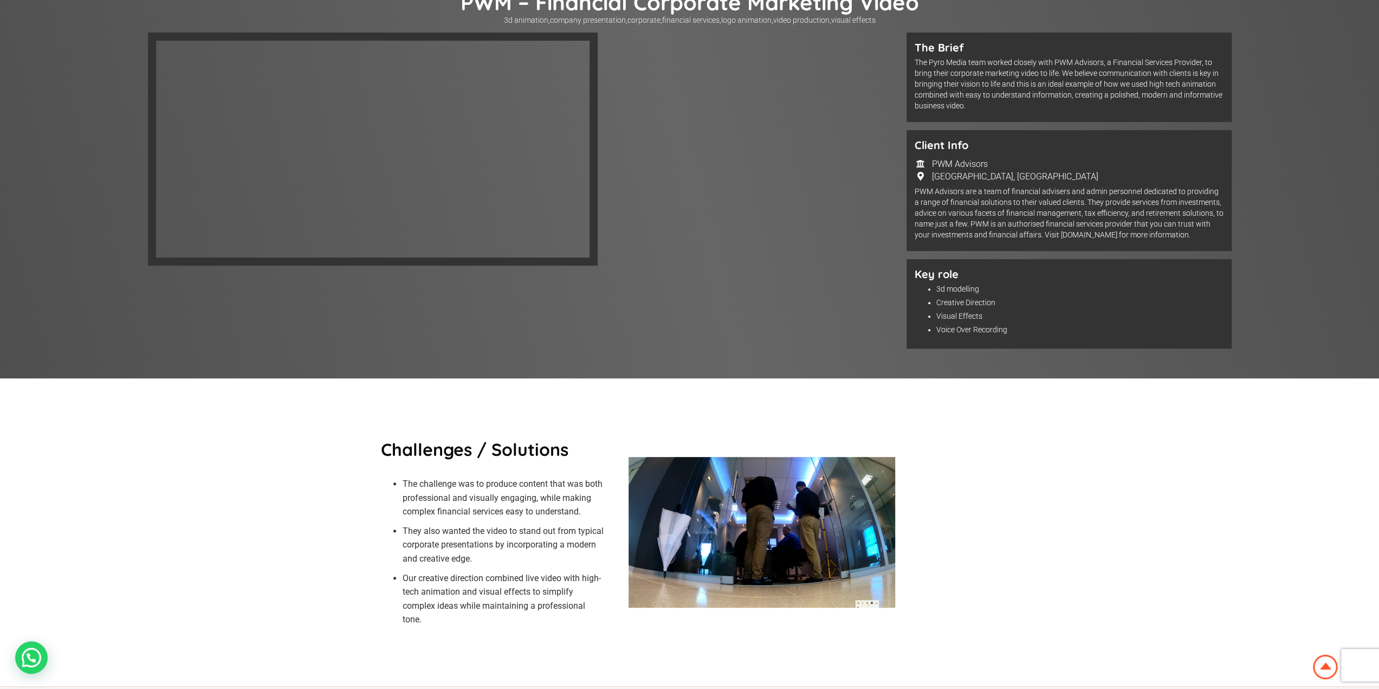
scroll to position [54, 0]
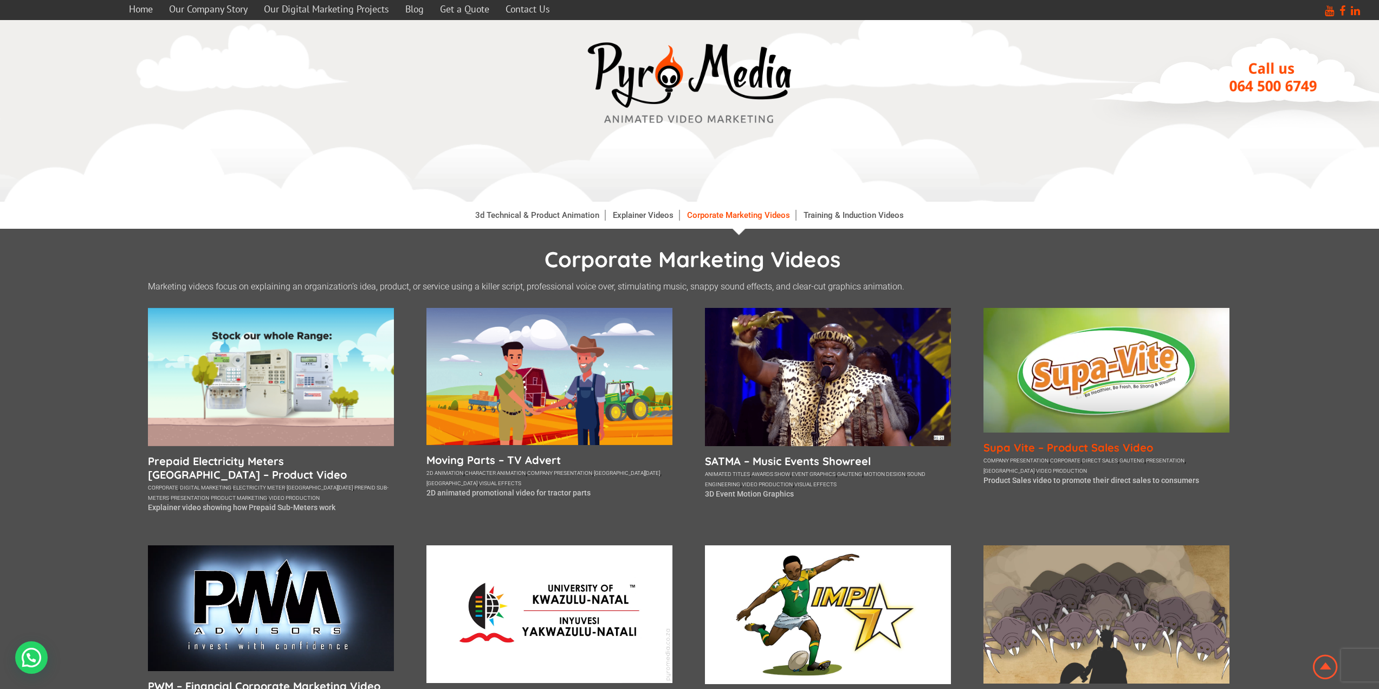
scroll to position [256, 0]
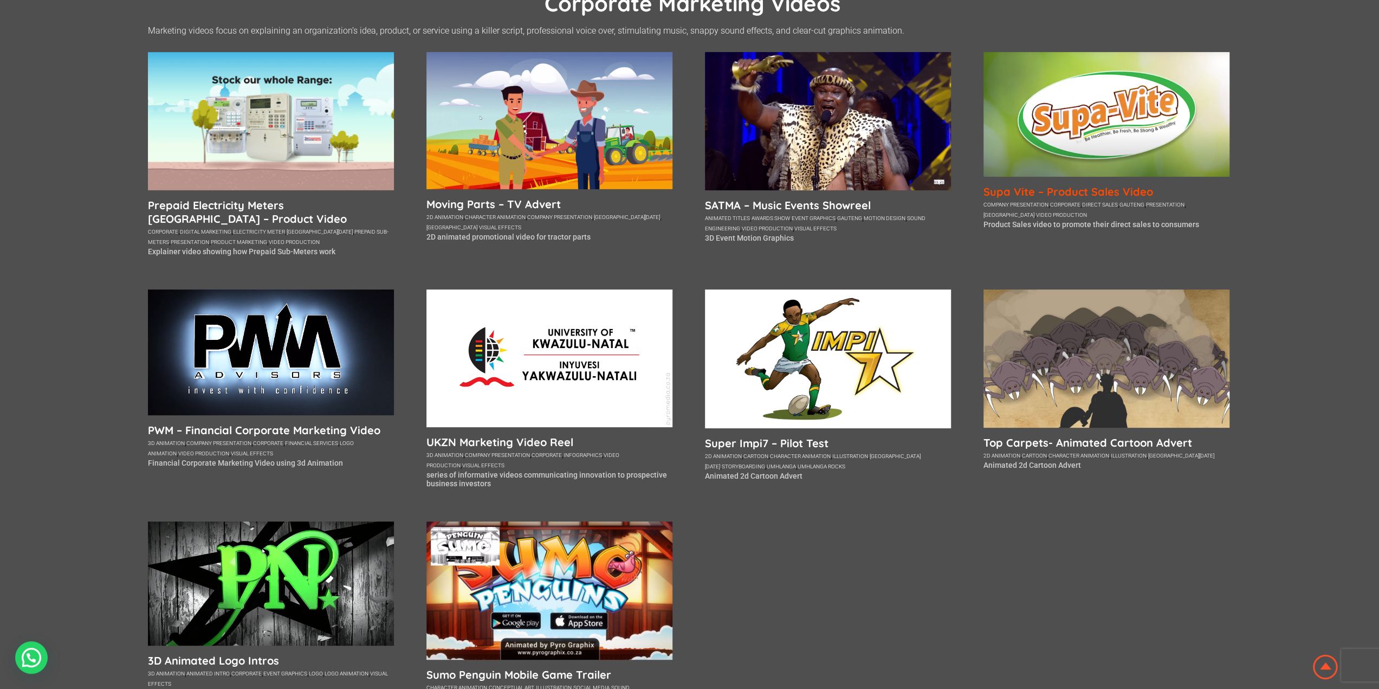
click at [1082, 191] on h5 "Supa Vite – Product Sales Video" at bounding box center [1107, 192] width 246 height 14
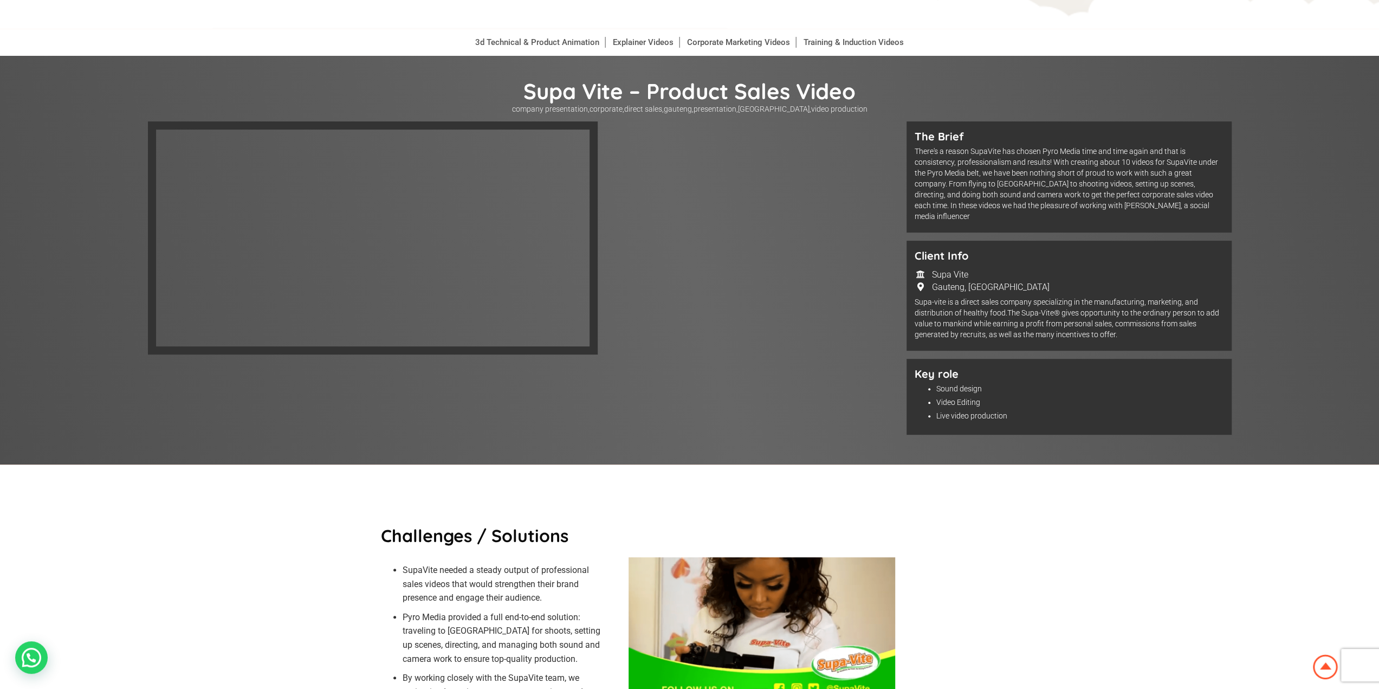
scroll to position [163, 0]
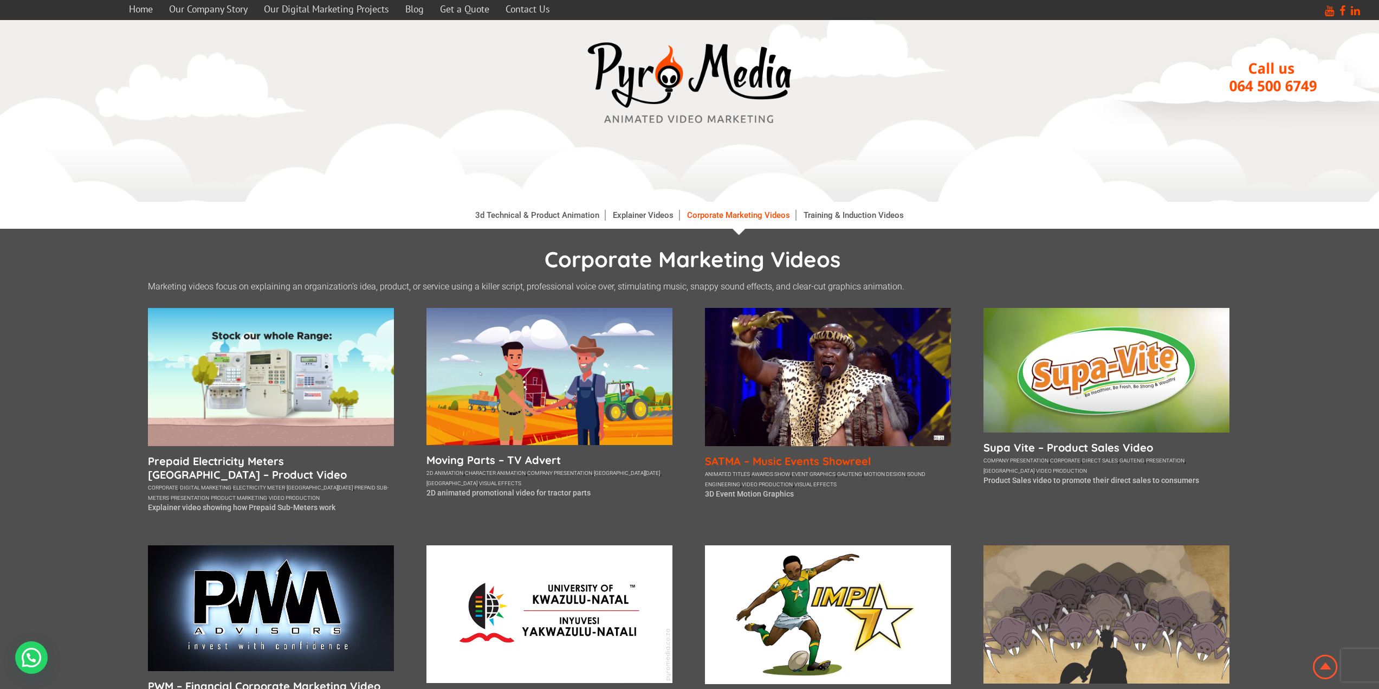
scroll to position [256, 0]
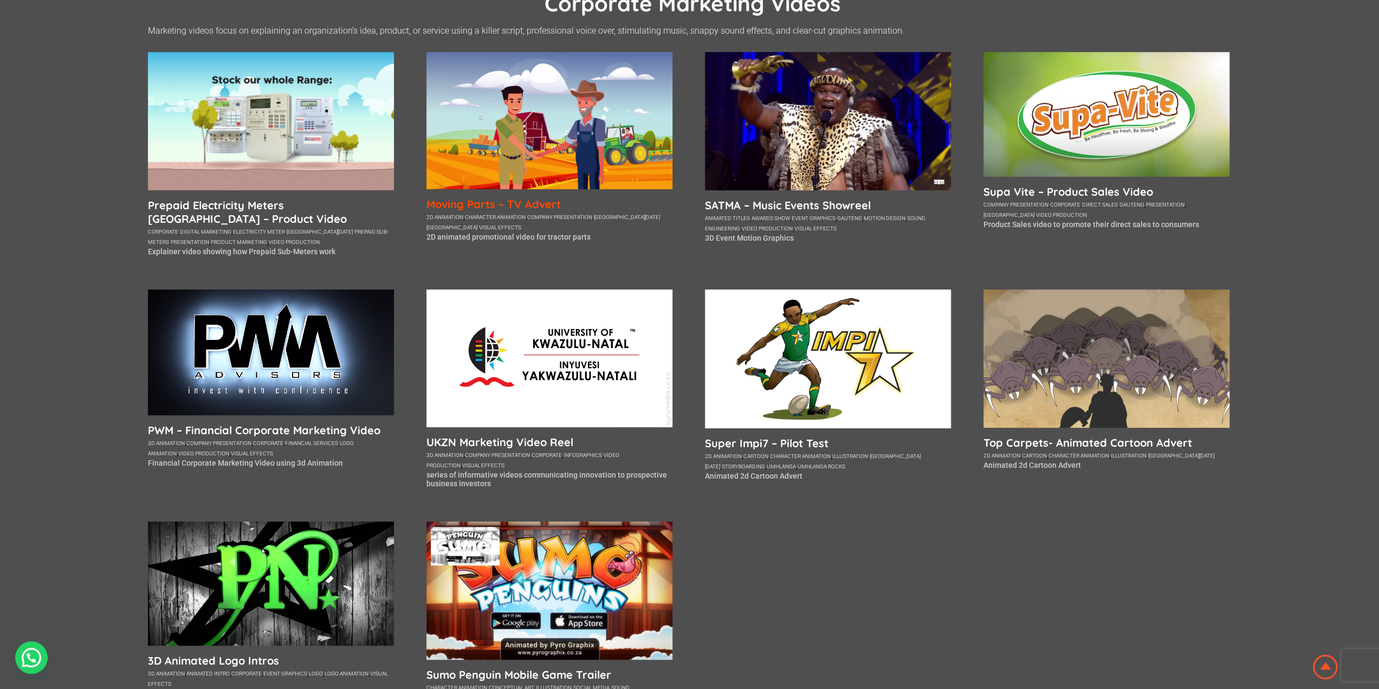
click at [534, 202] on h5 "Moving Parts – TV Advert" at bounding box center [550, 204] width 246 height 14
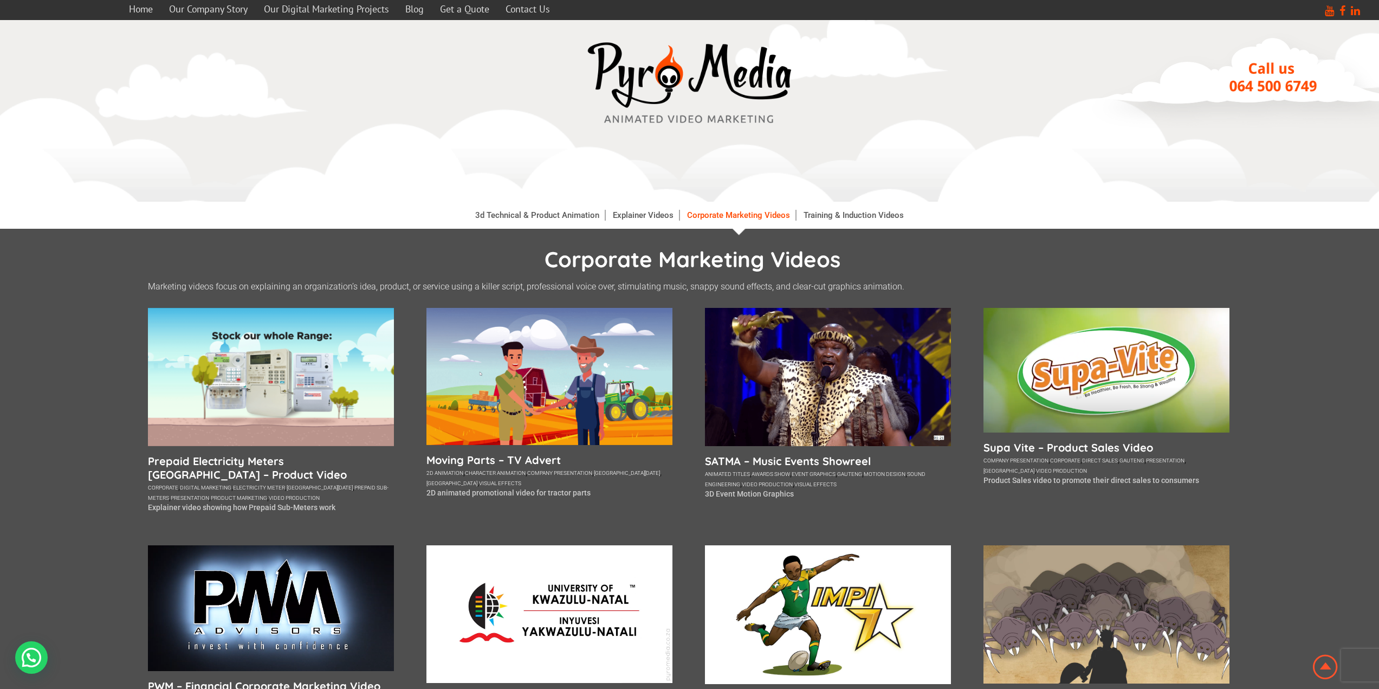
scroll to position [256, 0]
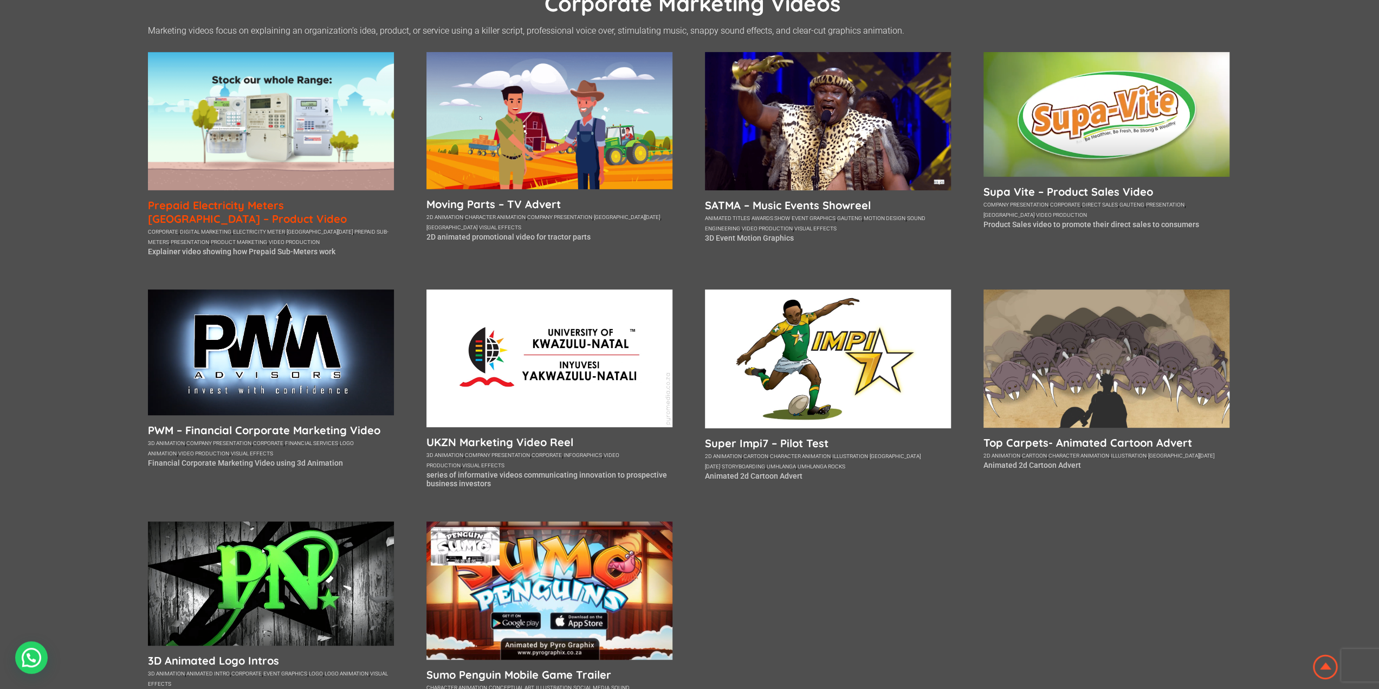
click at [271, 208] on h5 "Prepaid Electricity Meters [GEOGRAPHIC_DATA] – Product Video" at bounding box center [271, 211] width 246 height 27
